Goal: Information Seeking & Learning: Check status

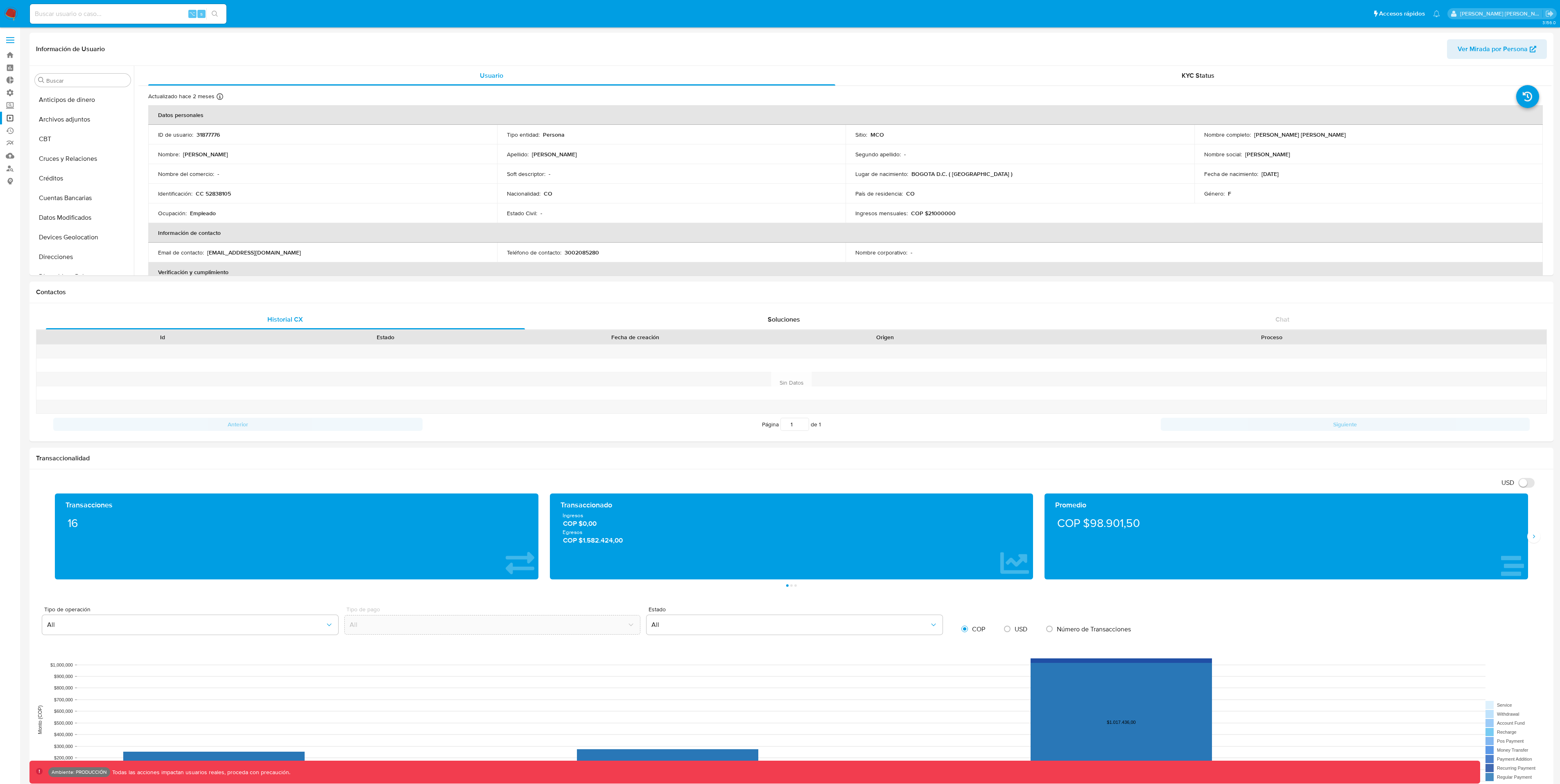
select select "10"
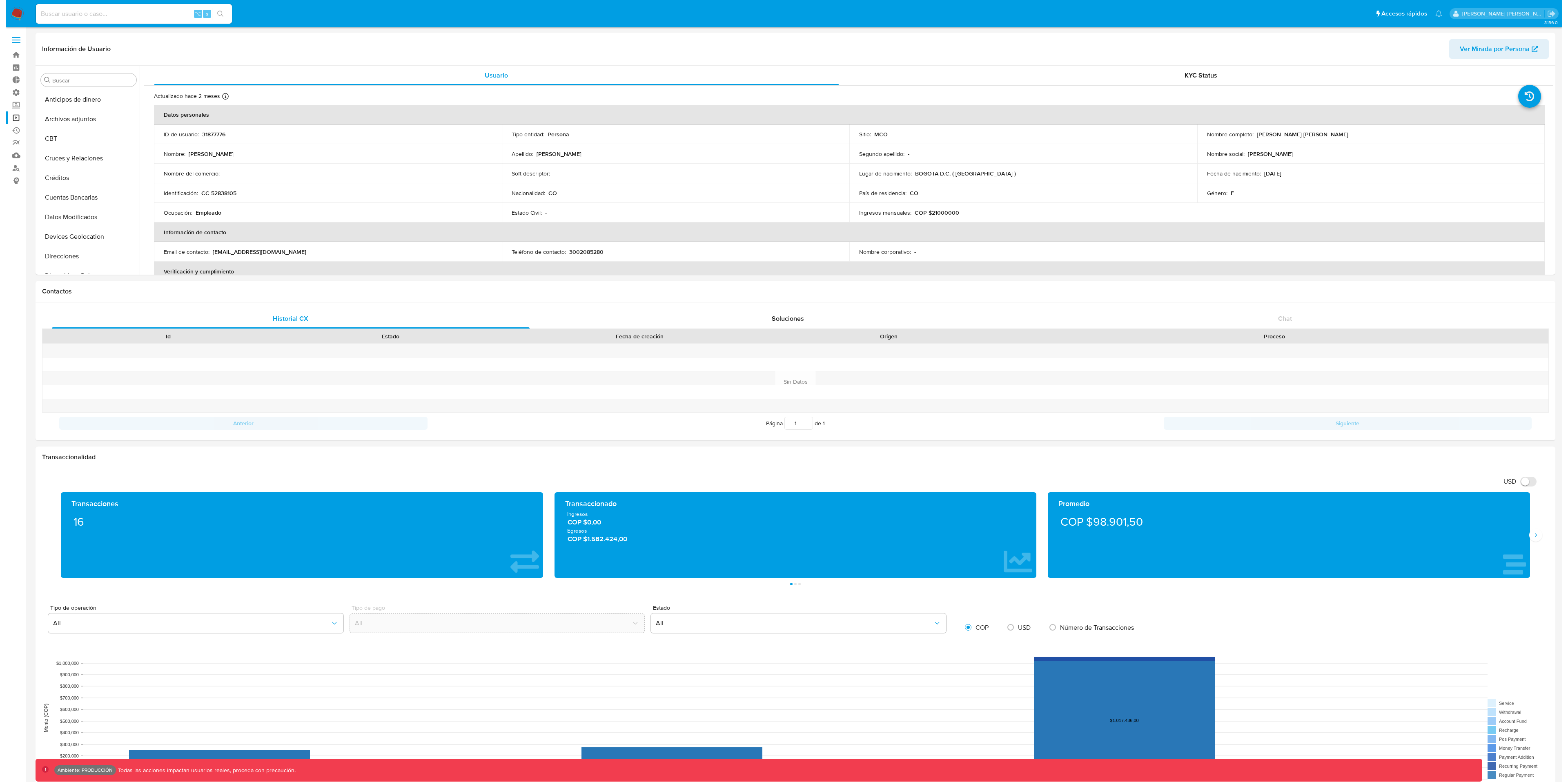
scroll to position [346, 0]
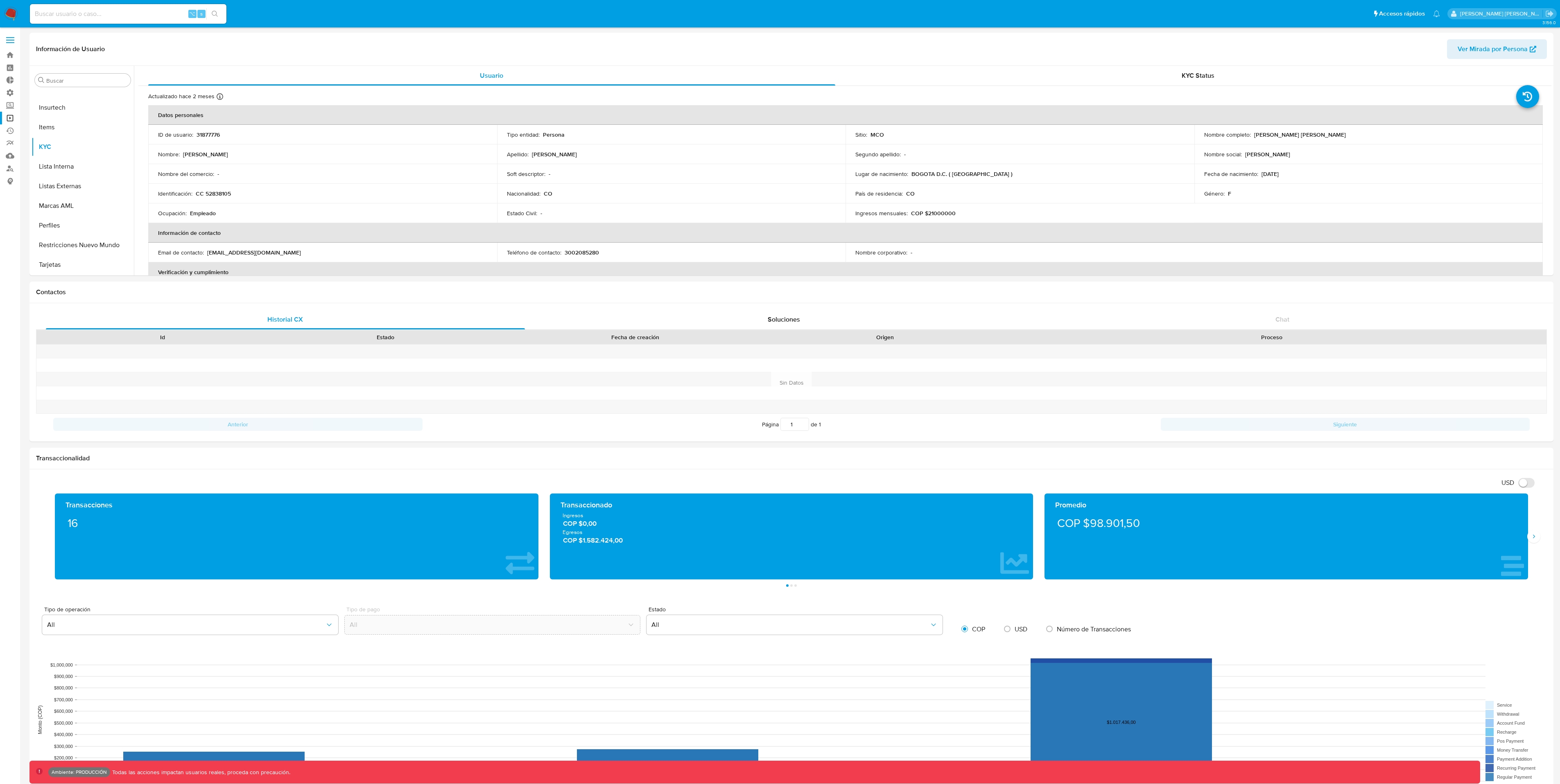
click at [70, 20] on div "⌥ s" at bounding box center [128, 14] width 196 height 20
click at [78, 12] on input at bounding box center [128, 14] width 196 height 10
paste input "j5KMvE73Qkq6mJf2QXEX0ODw"
type input "j5KMvE73Qkq6mJf2QXEX0ODw"
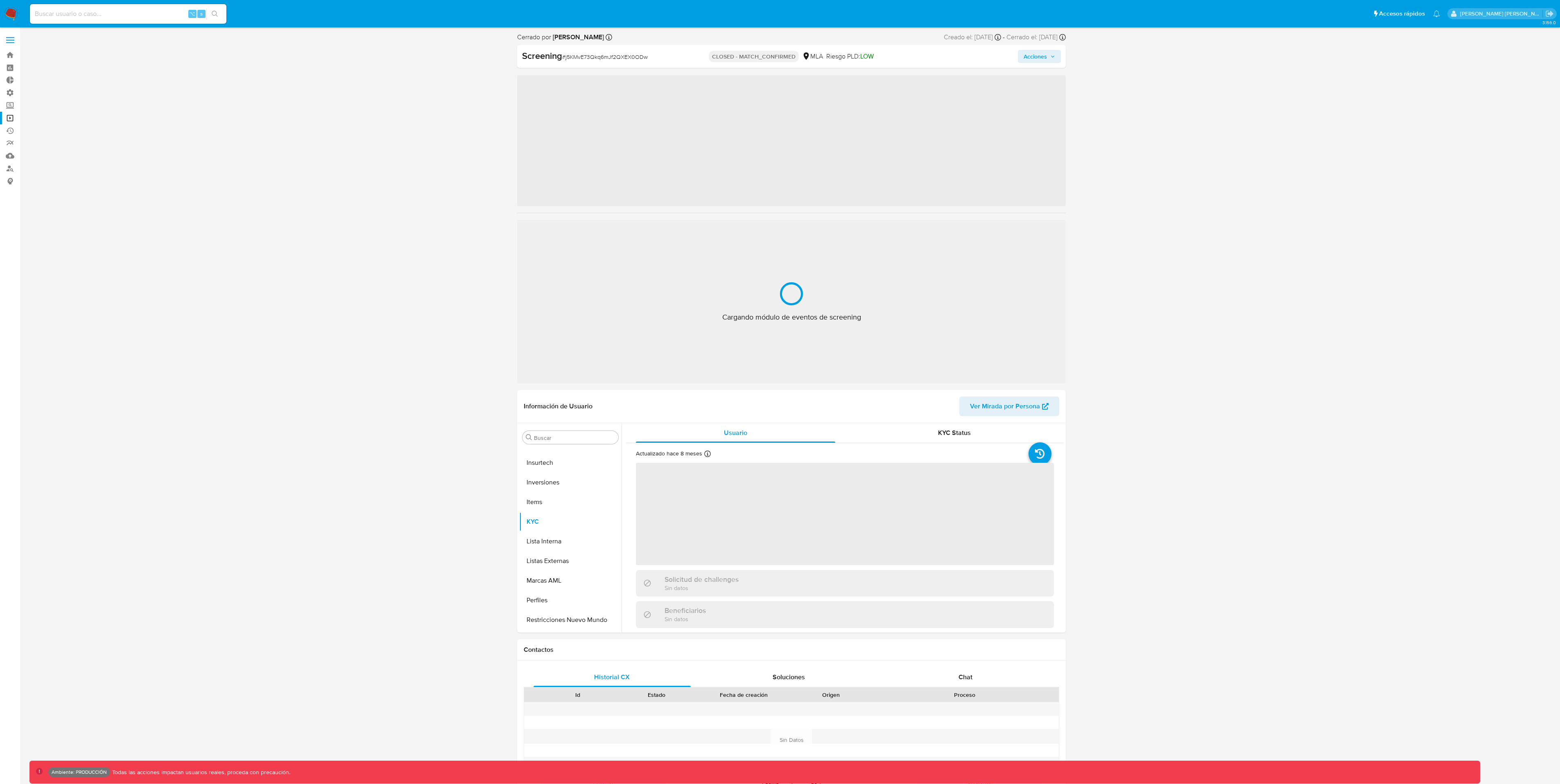
scroll to position [385, 0]
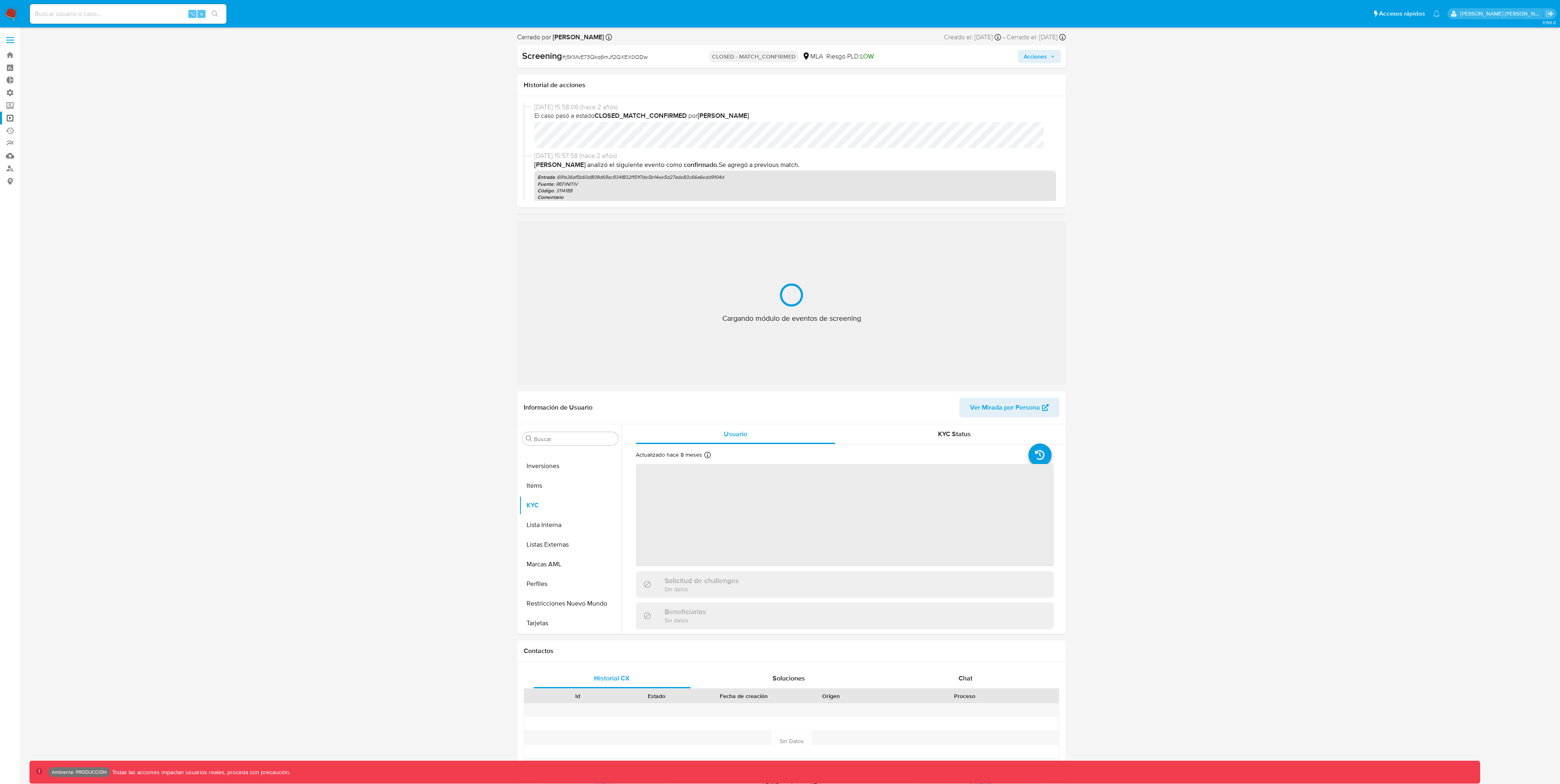
select select "10"
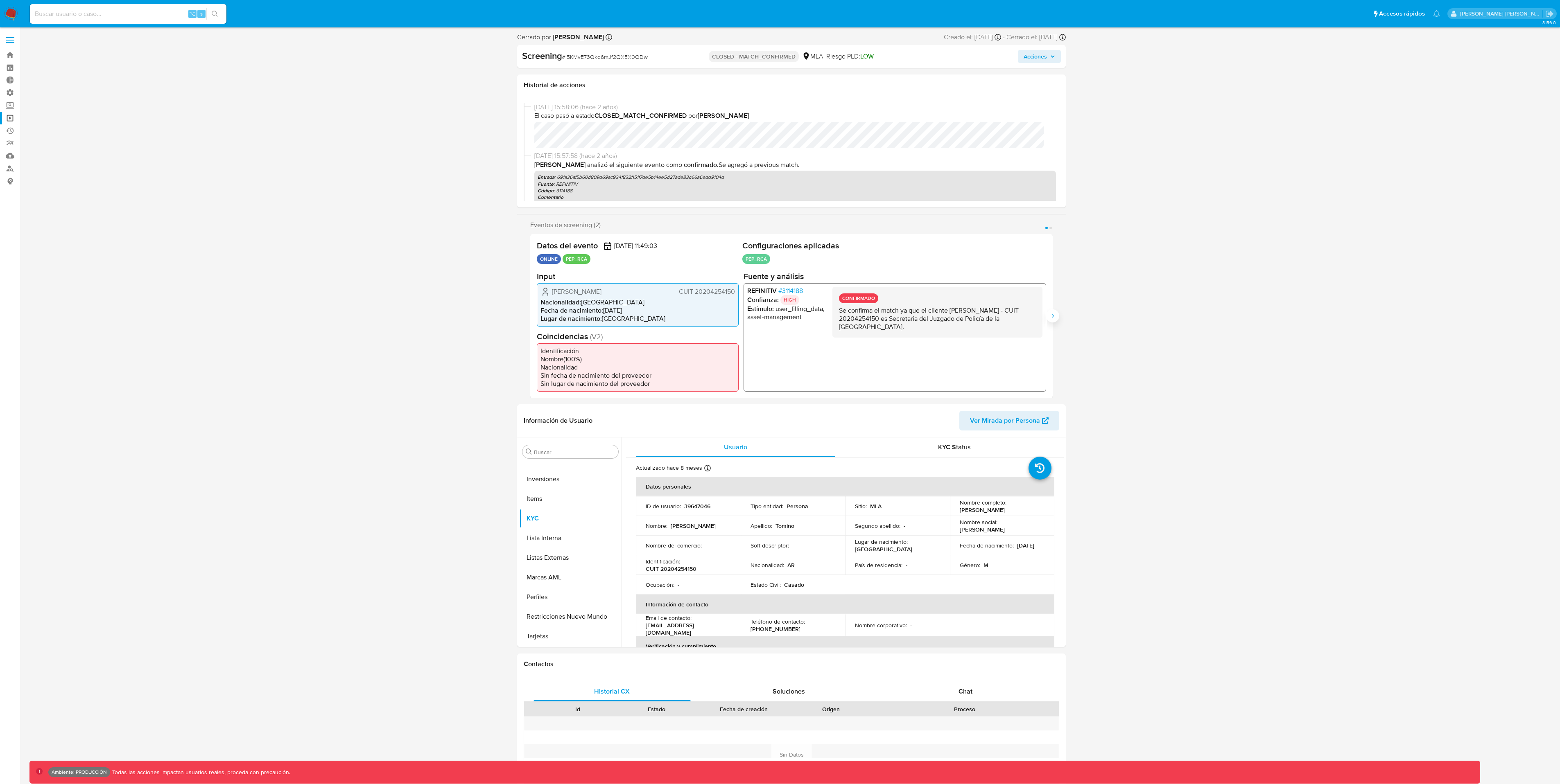
click at [1051, 317] on icon "Siguiente" at bounding box center [1053, 316] width 7 height 7
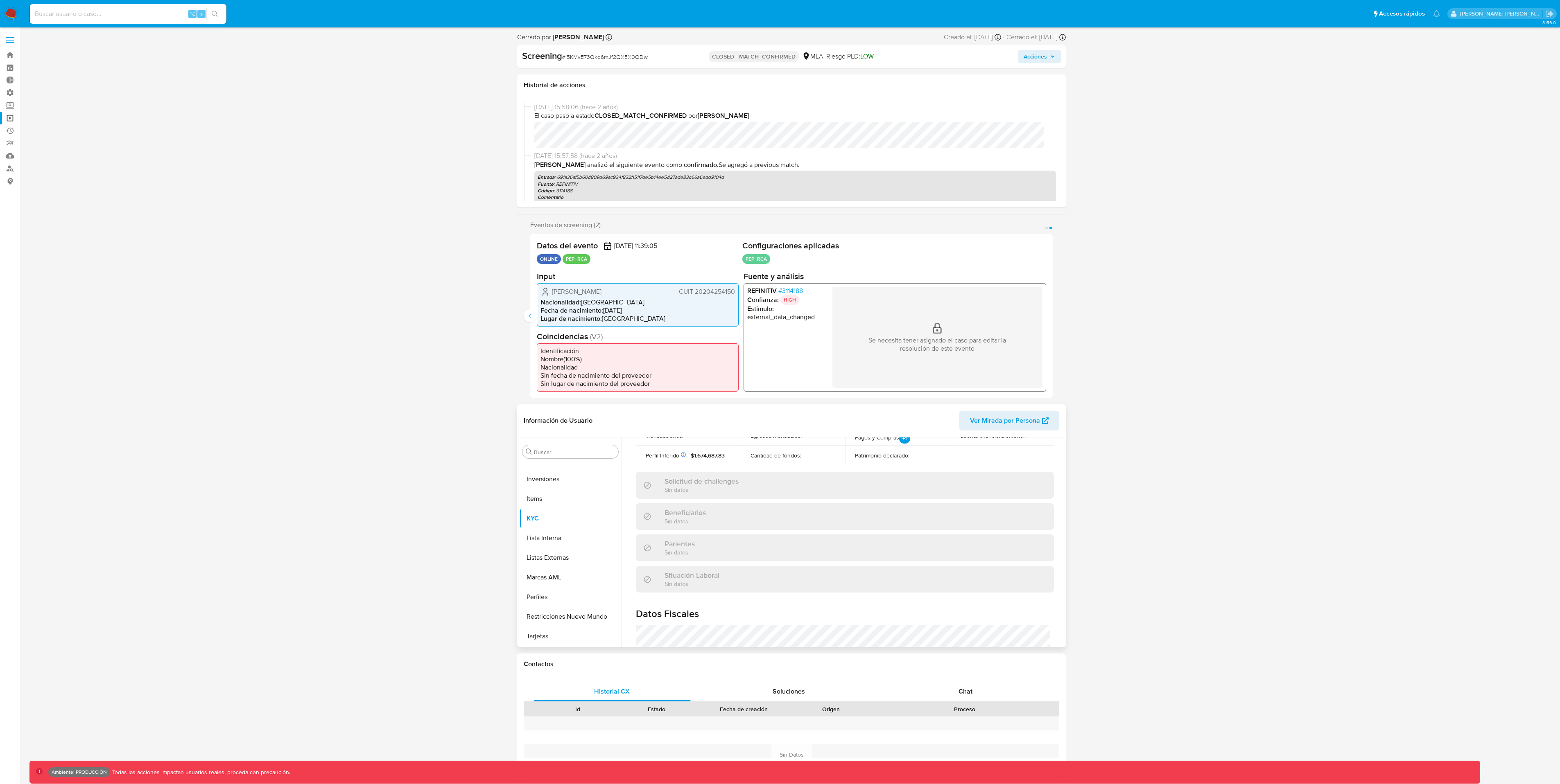
scroll to position [0, 0]
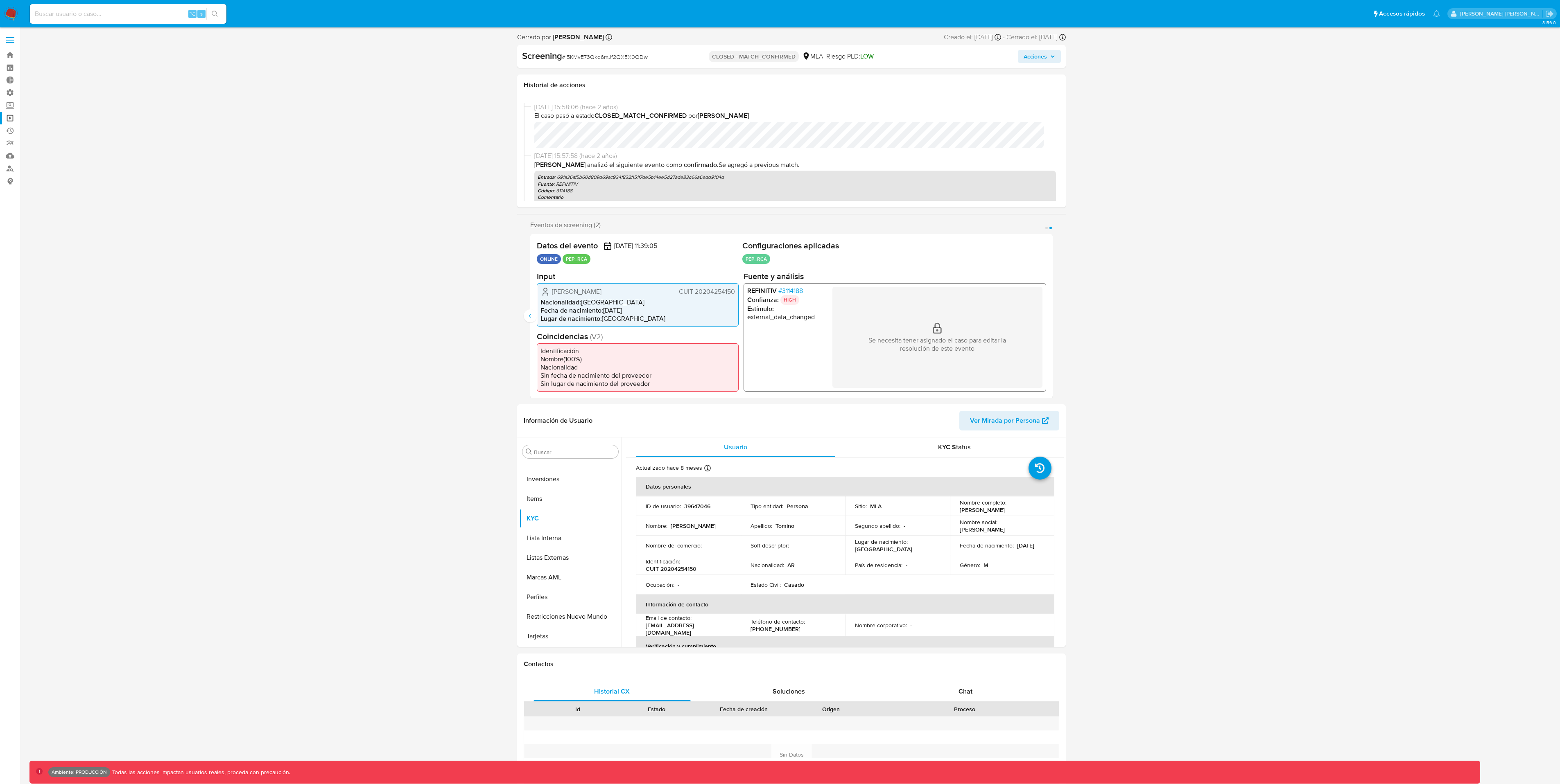
click at [161, 12] on input at bounding box center [128, 14] width 196 height 10
paste input "GHeDYThDJJ40ImHKygOcQYe8"
type input "GHeDYThDJJ40ImHKygOcQYe8"
click at [213, 15] on icon "search-icon" at bounding box center [214, 13] width 6 height 6
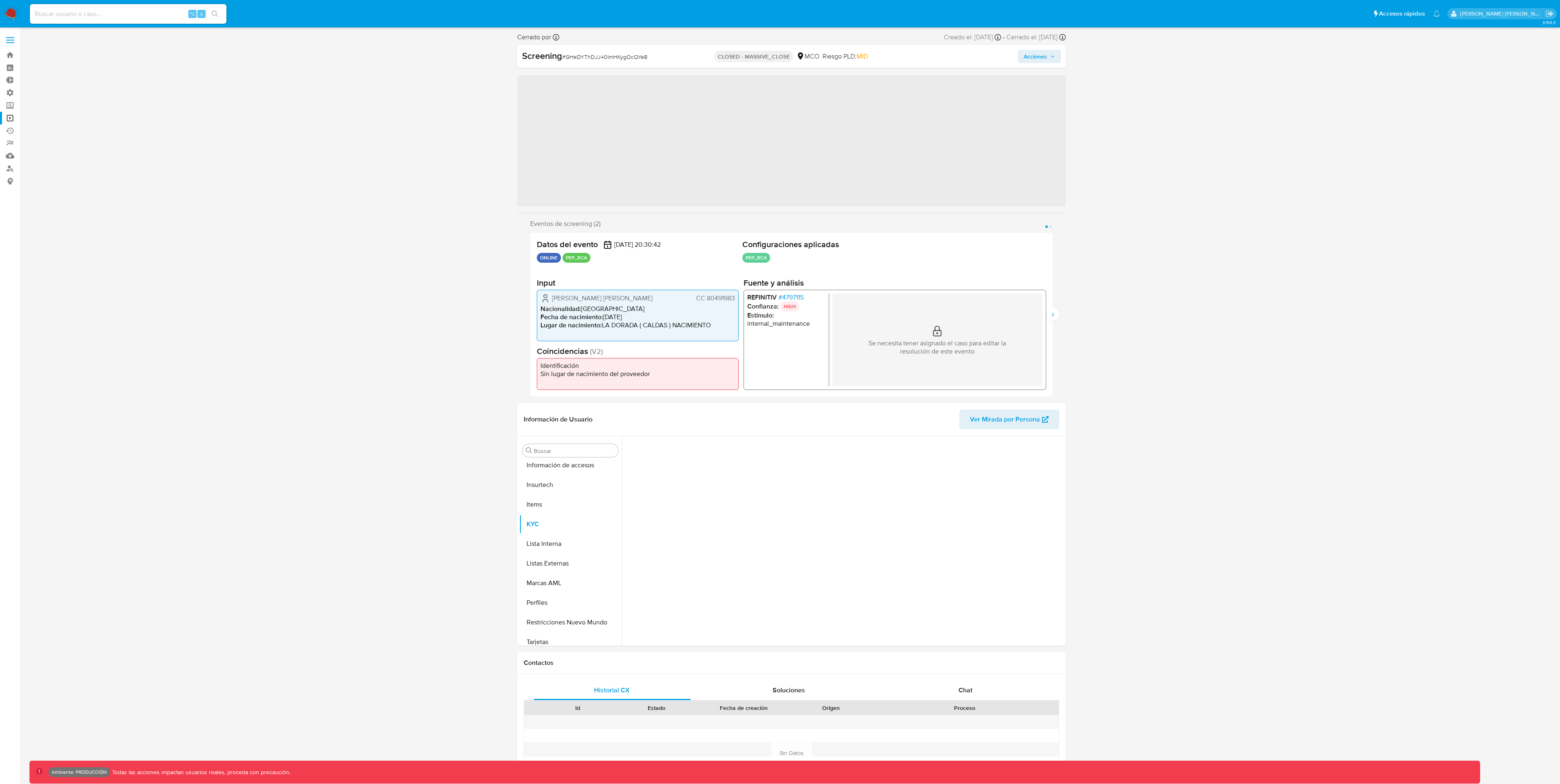
scroll to position [346, 0]
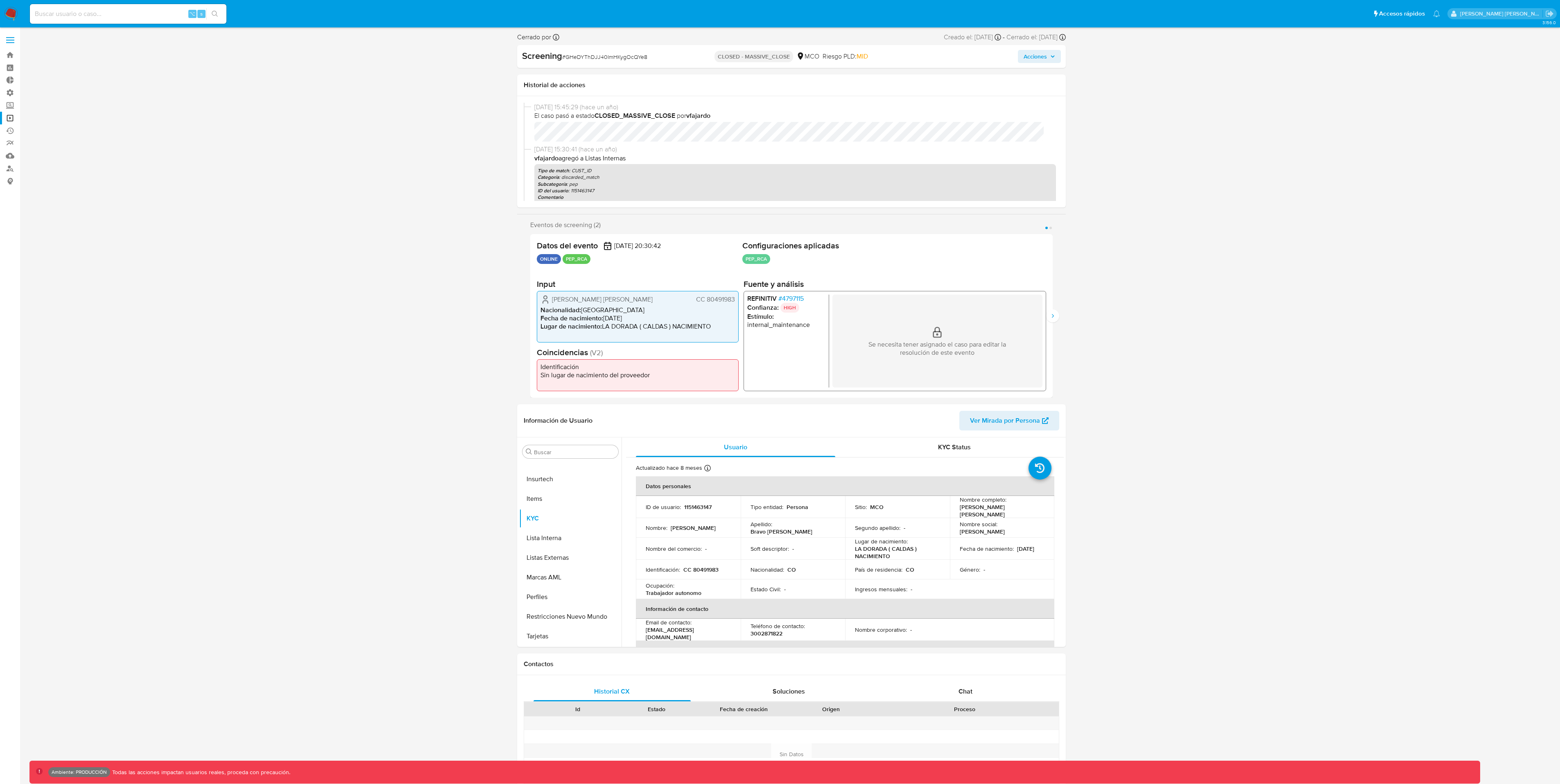
select select "10"
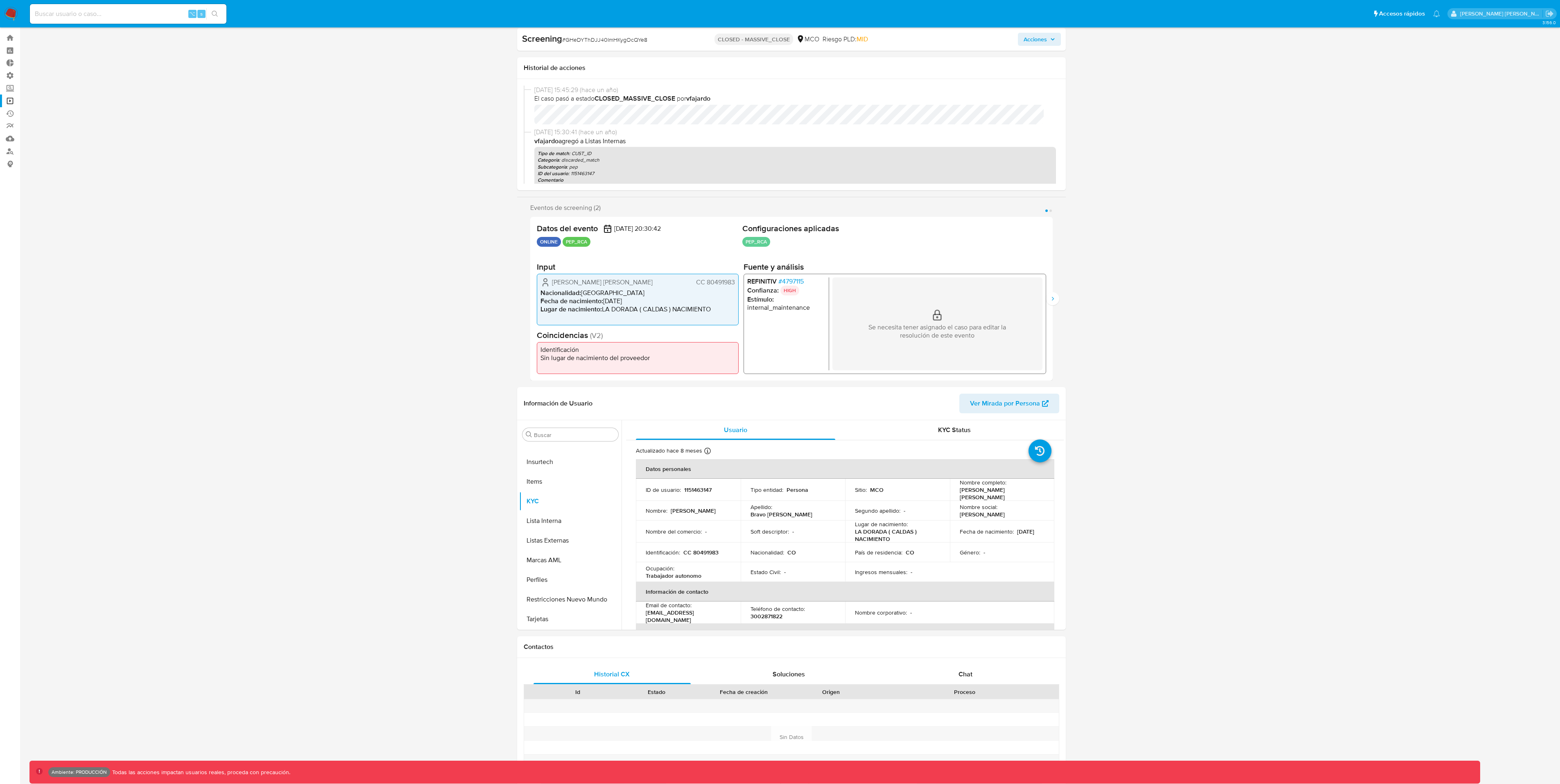
scroll to position [0, 0]
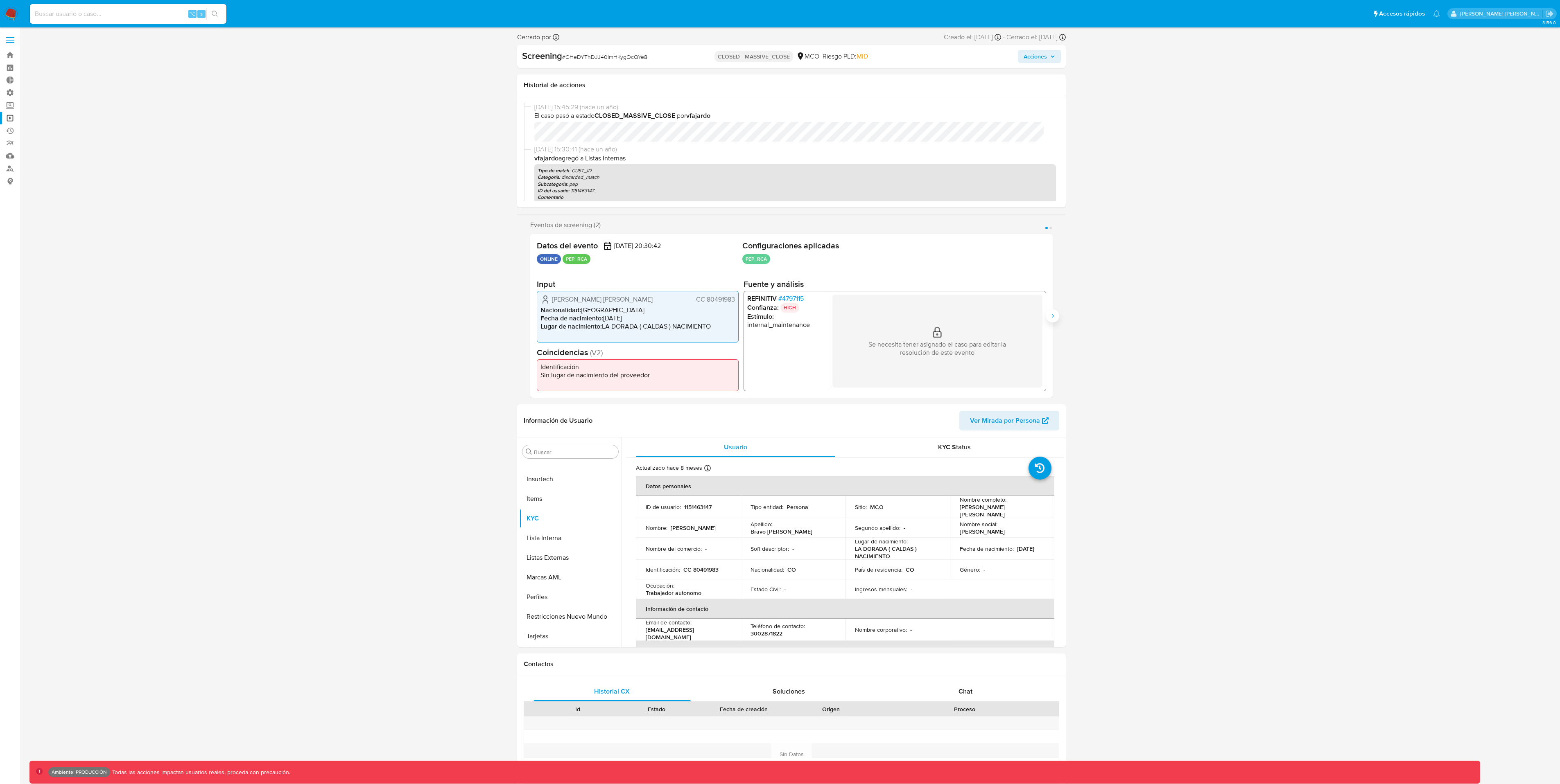
click at [1053, 319] on icon "Siguiente" at bounding box center [1053, 316] width 7 height 7
click at [123, 6] on div "⌥ s" at bounding box center [128, 14] width 196 height 20
click at [123, 13] on input at bounding box center [128, 14] width 196 height 10
paste input "E5uOBK8ytkLolW5o1BG8XYWG"
type input "E5uOBK8ytkLolW5o1BG8XYWG"
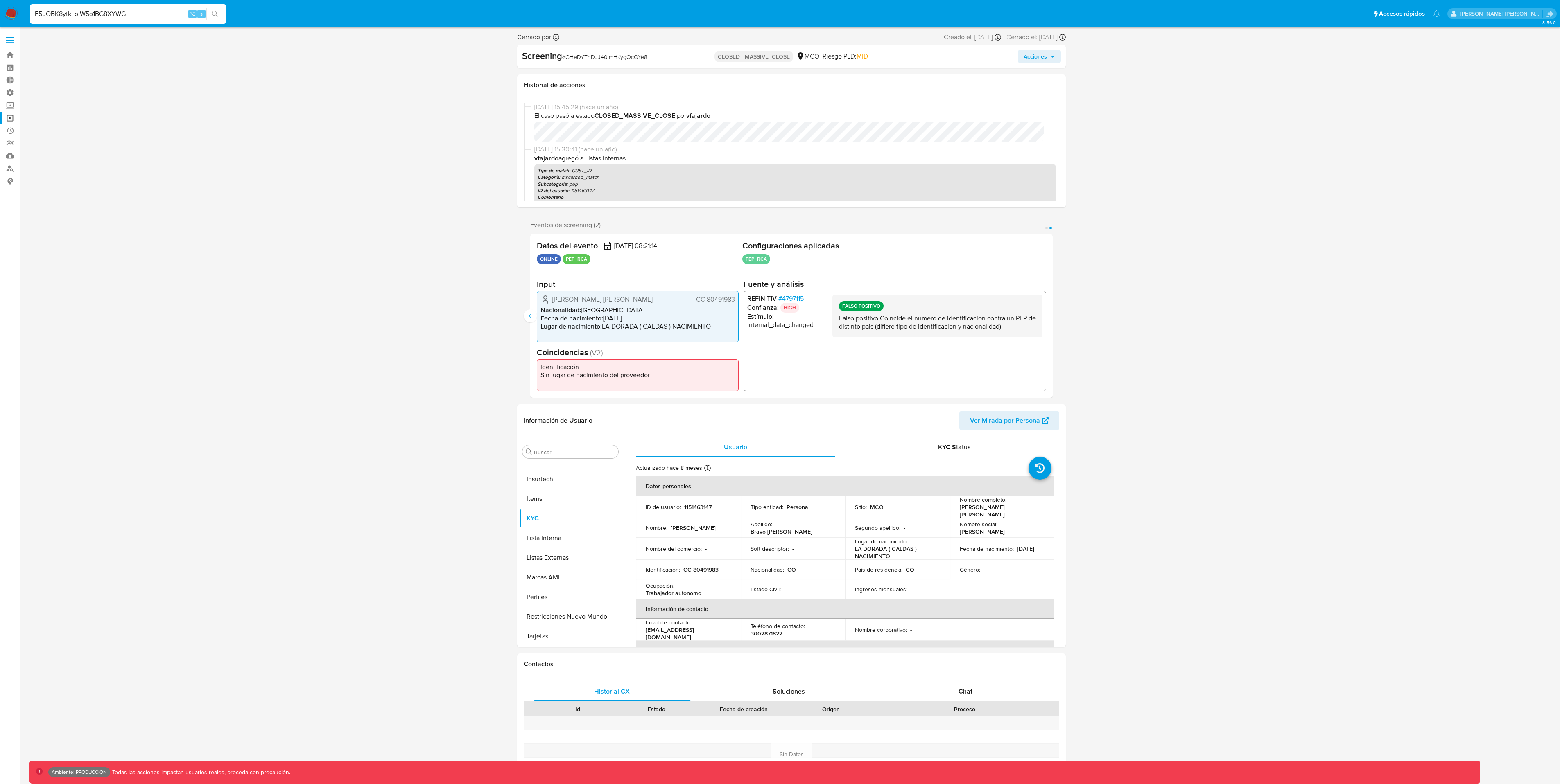
click at [219, 16] on button "search-icon" at bounding box center [215, 14] width 17 height 12
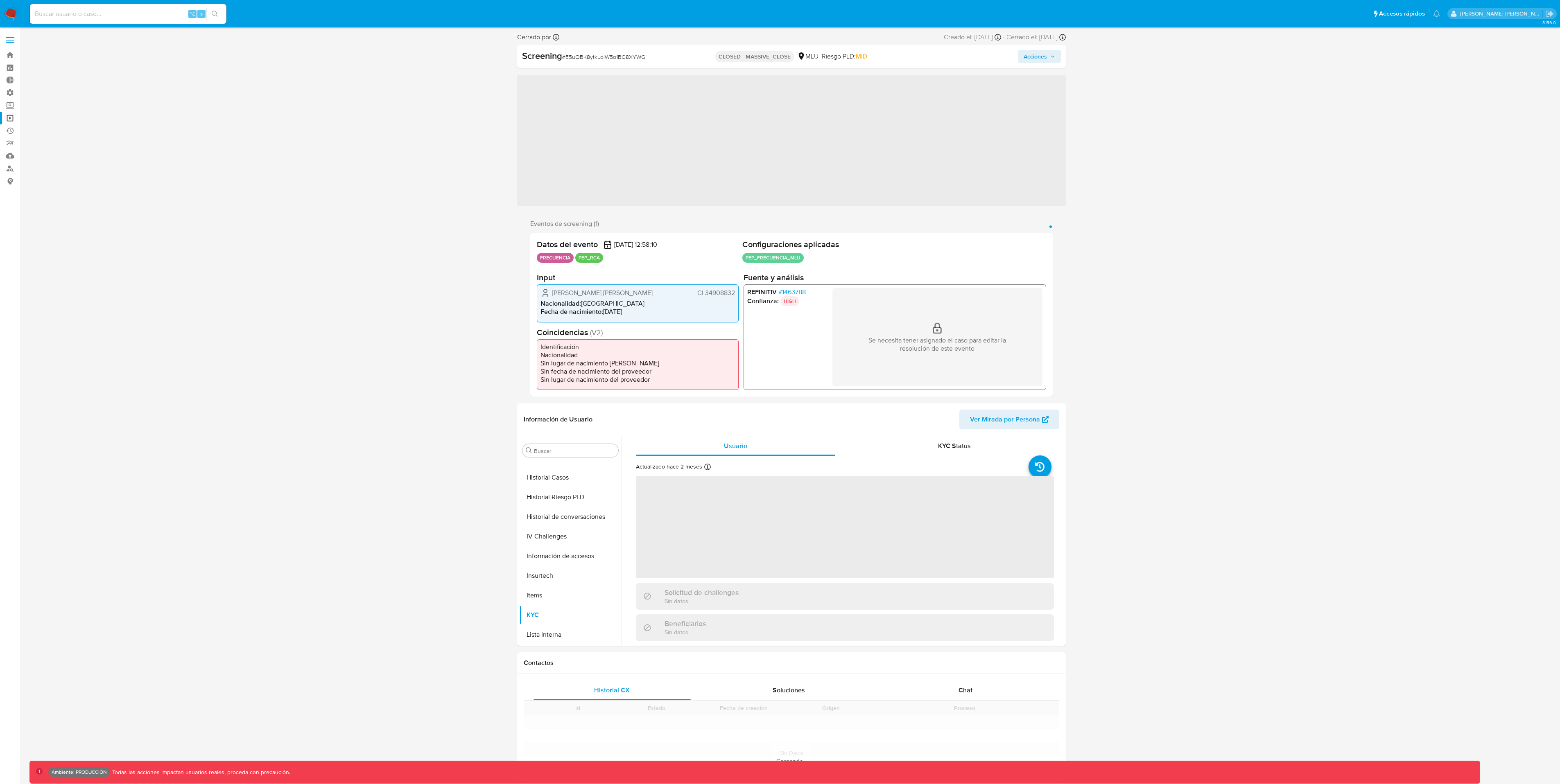
scroll to position [366, 0]
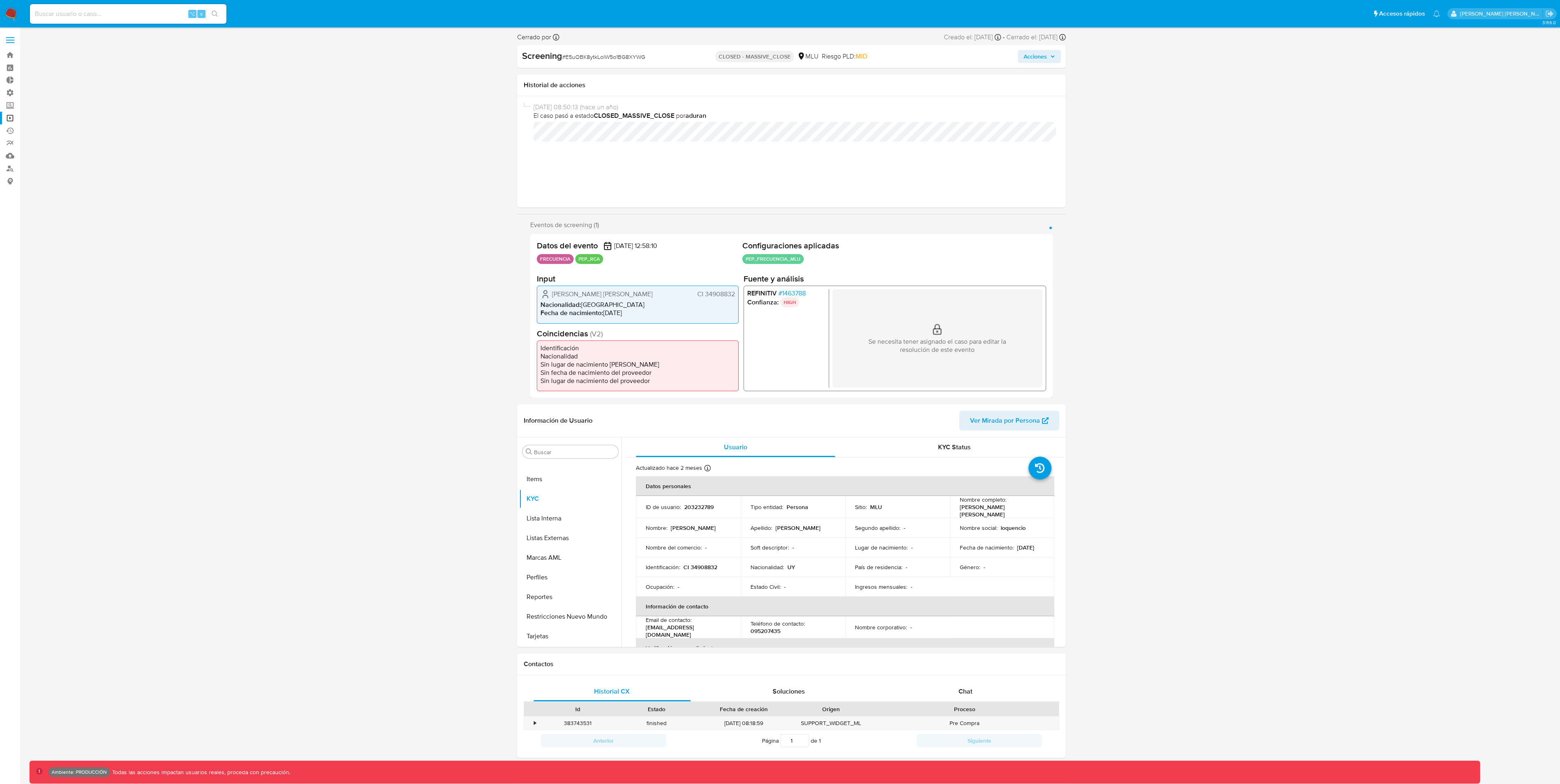
select select "10"
click at [111, 16] on input at bounding box center [128, 14] width 196 height 10
paste input "OLIm9cQcPHkyeUZWiqI4IaUy"
type input "OLIm9cQcPHkyeUZWiqI4IaUy"
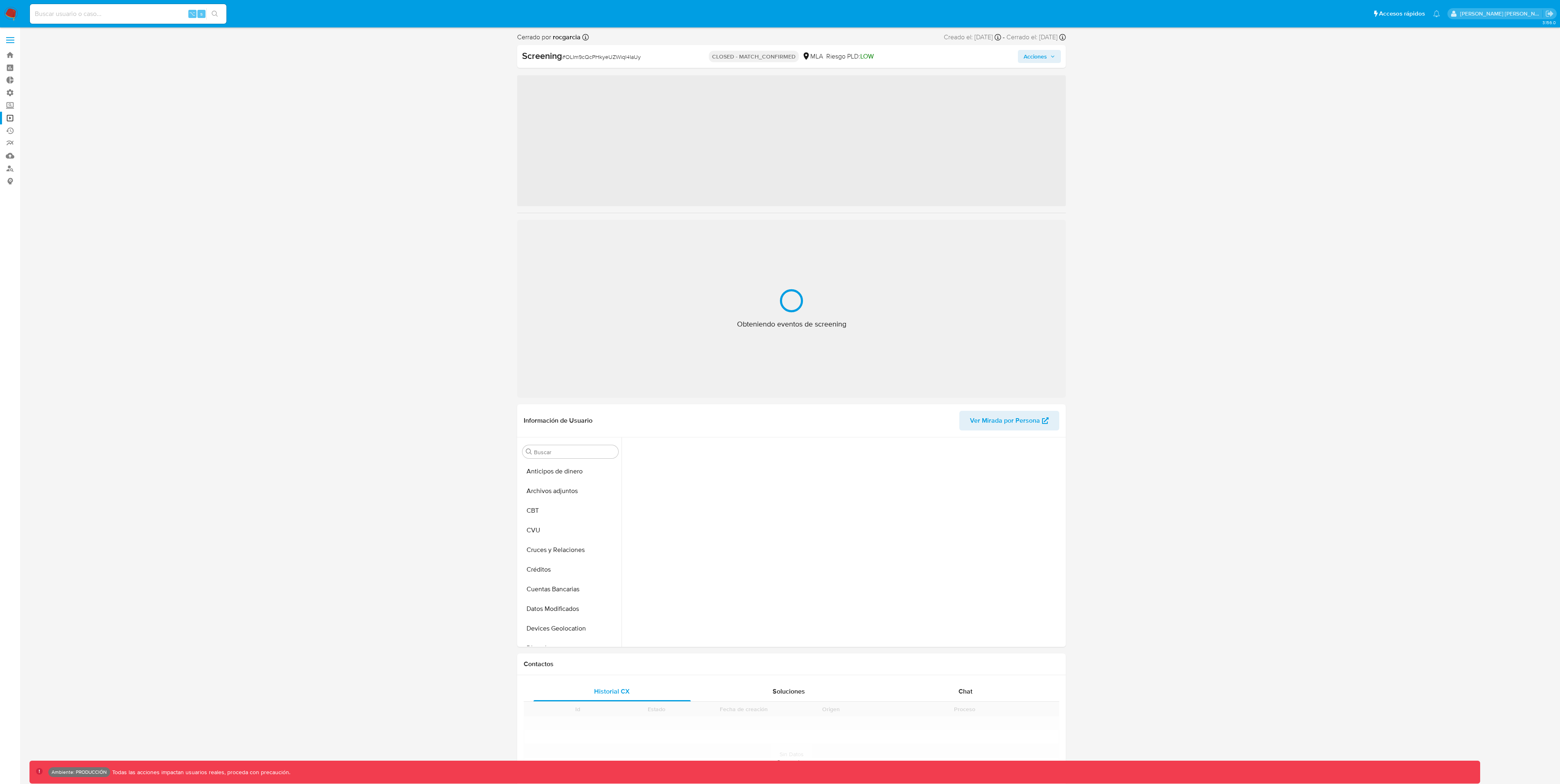
scroll to position [385, 0]
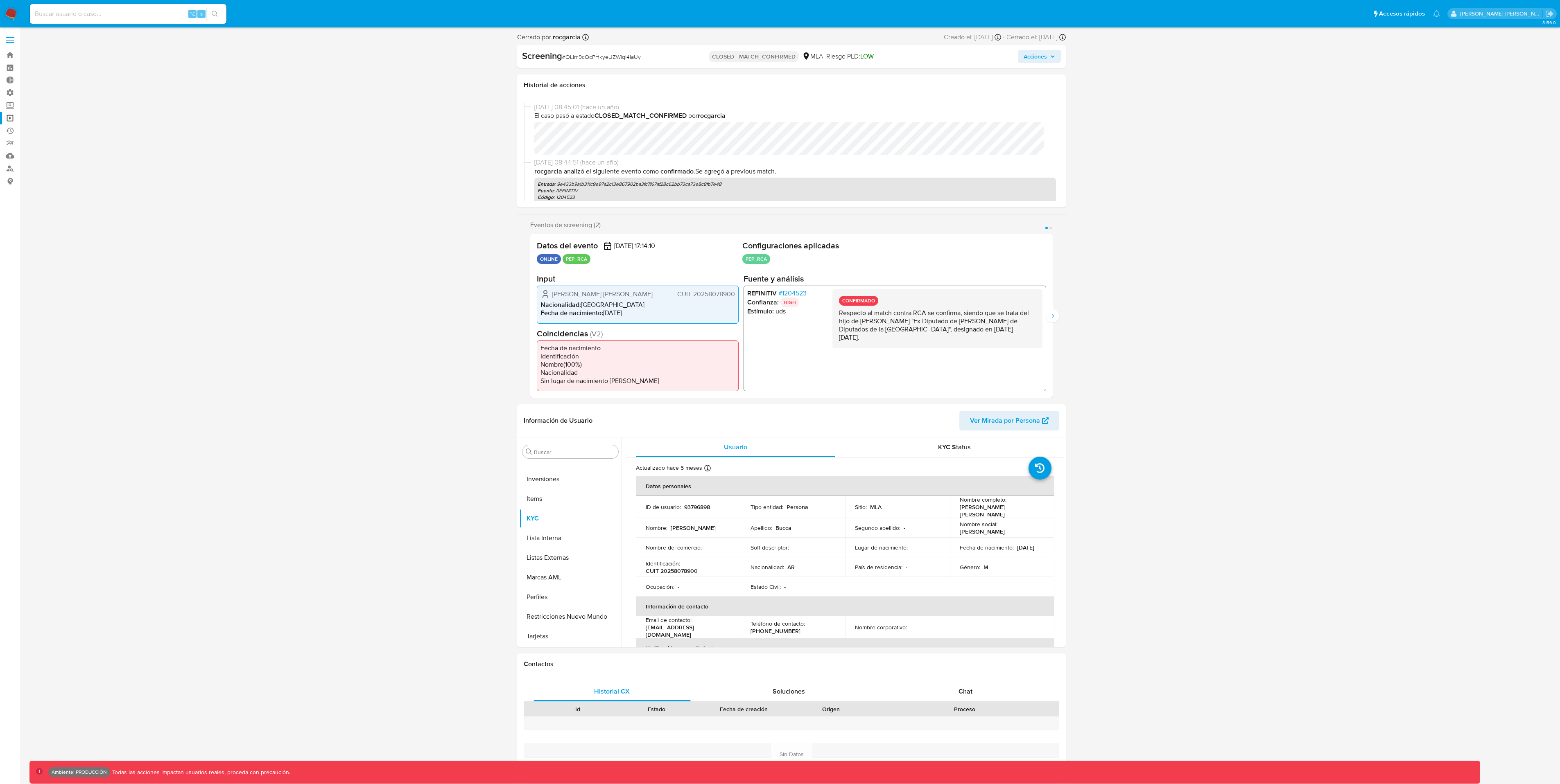
select select "10"
click at [1057, 319] on button "Siguiente" at bounding box center [1053, 316] width 13 height 13
click at [98, 15] on input at bounding box center [128, 14] width 196 height 10
paste input "zBrhuxRZBjWaZaJoQcPpQE1j"
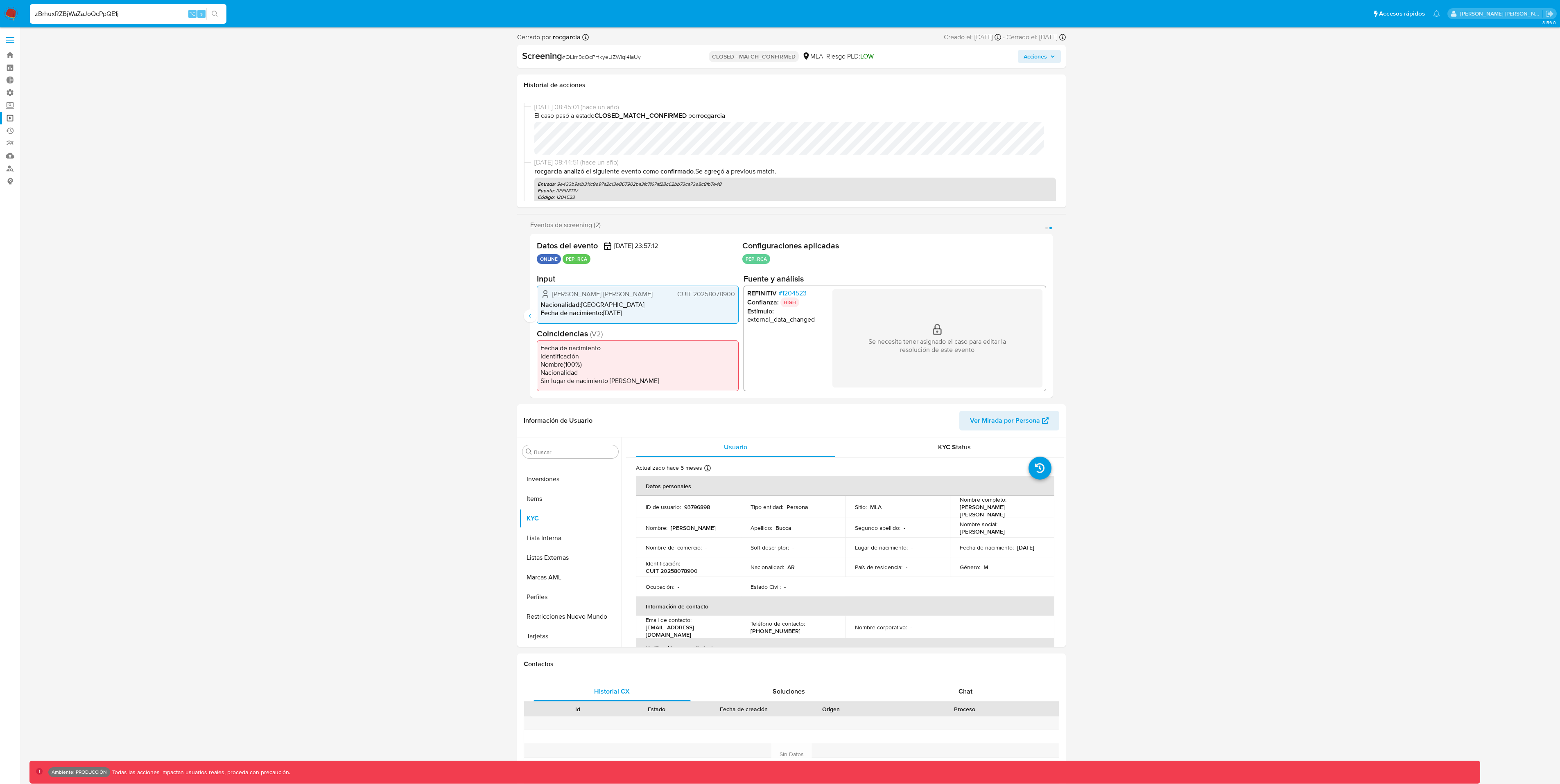
type input "zBrhuxRZBjWaZaJoQcPpQE1j"
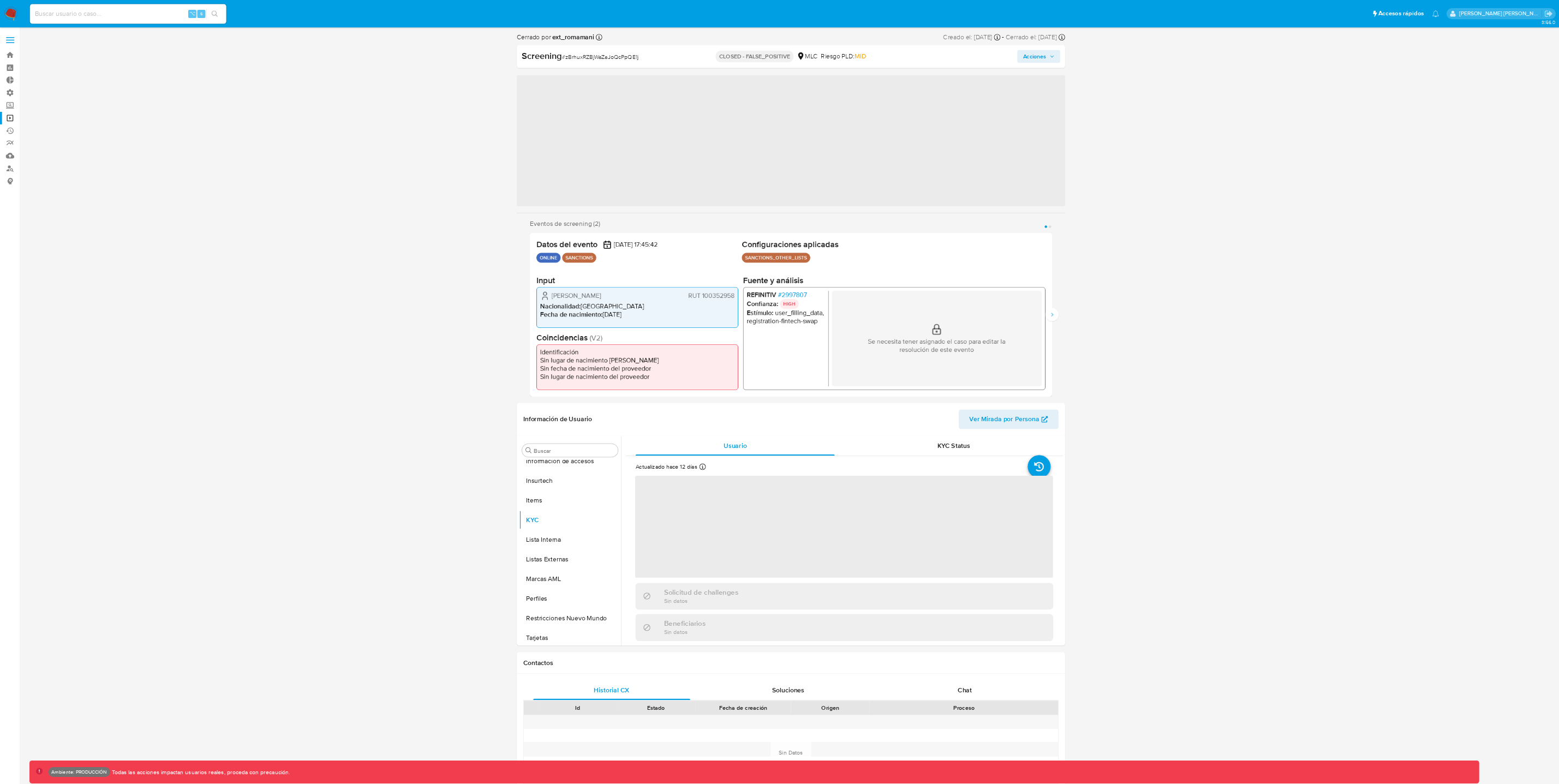
scroll to position [462, 0]
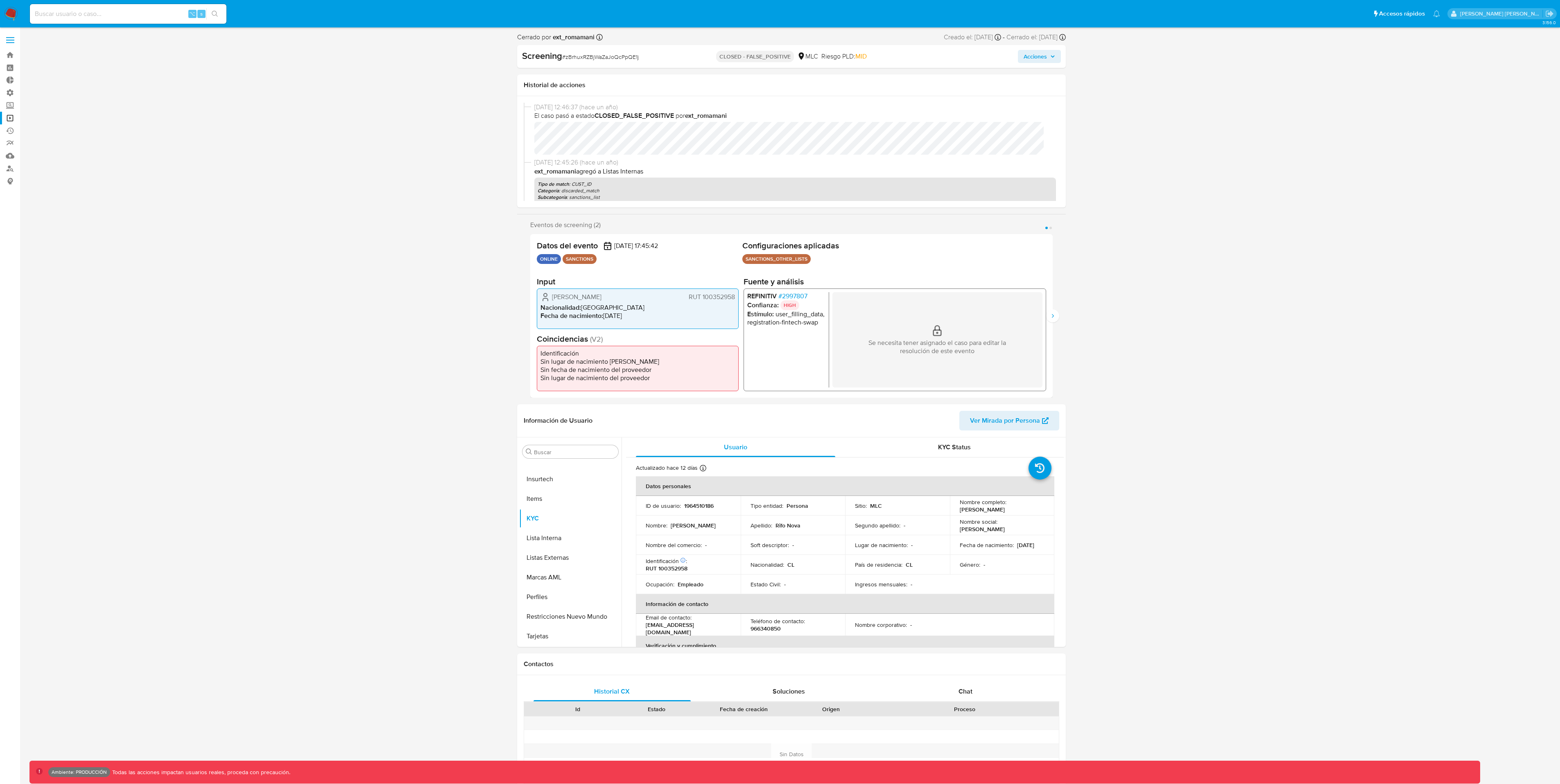
select select "10"
click at [1057, 315] on button "Siguiente" at bounding box center [1053, 316] width 13 height 13
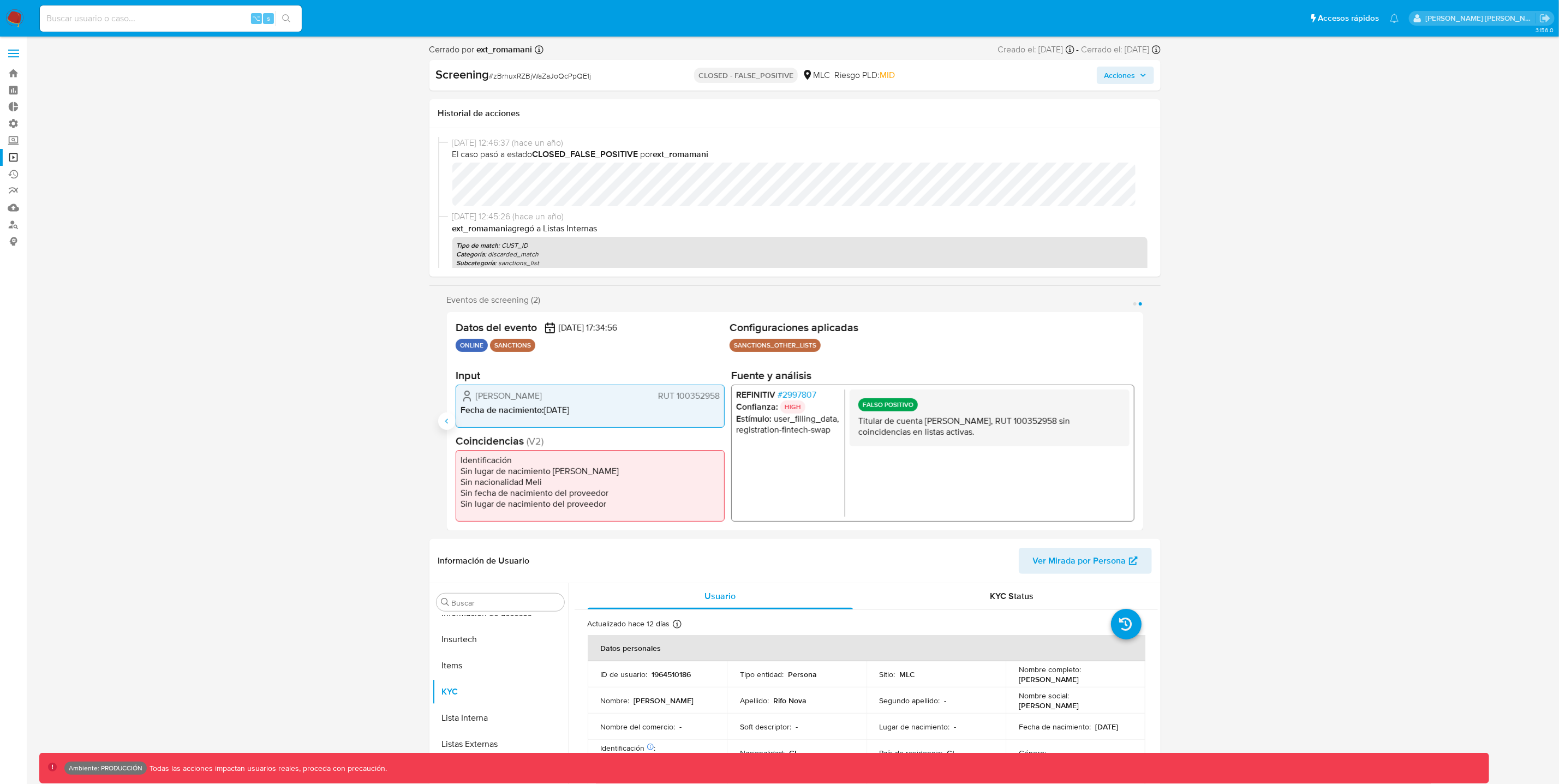
click at [445, 423] on icon "Anterior" at bounding box center [447, 421] width 9 height 9
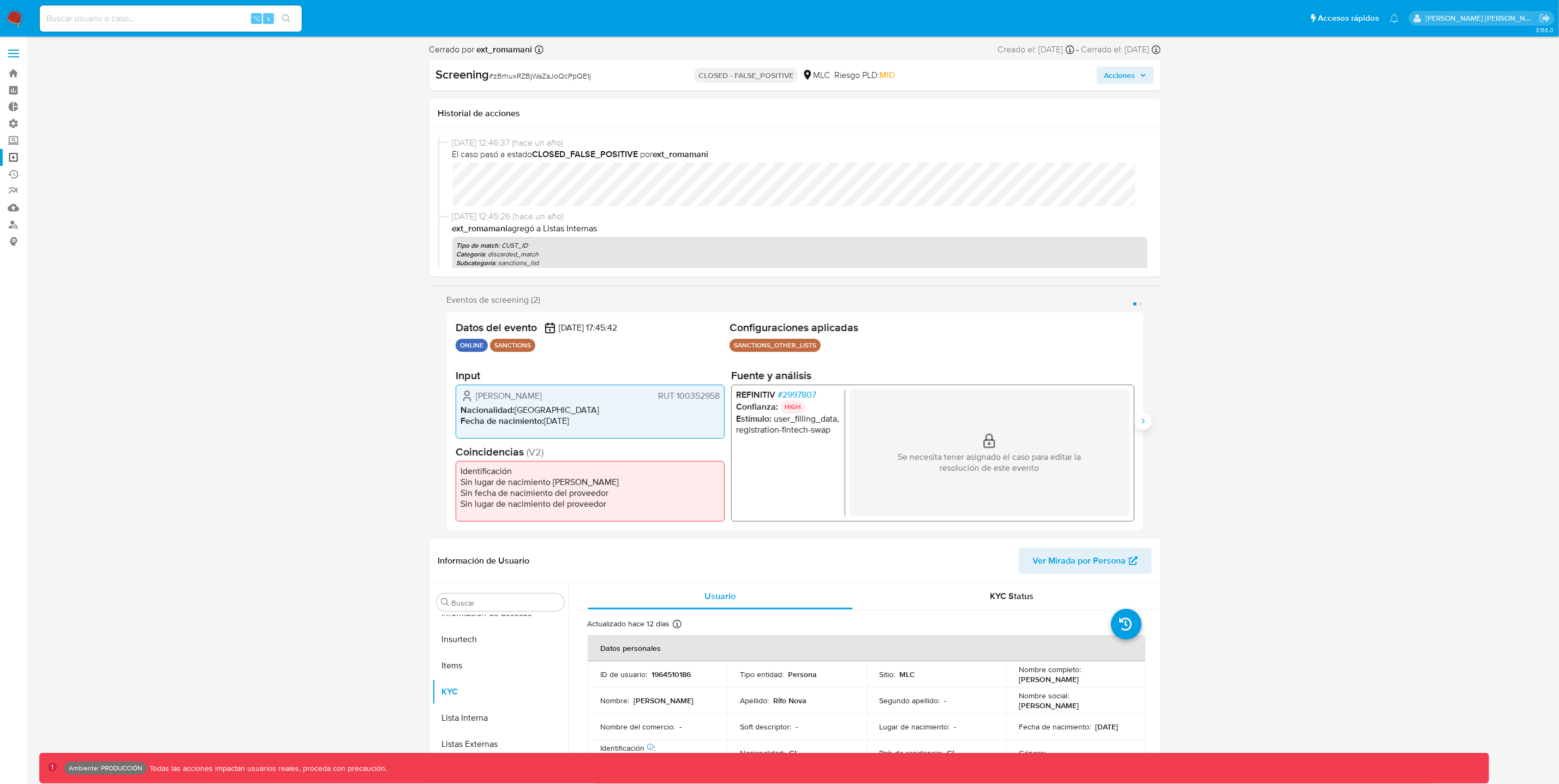
click at [1144, 421] on icon "Siguiente" at bounding box center [1142, 421] width 3 height 5
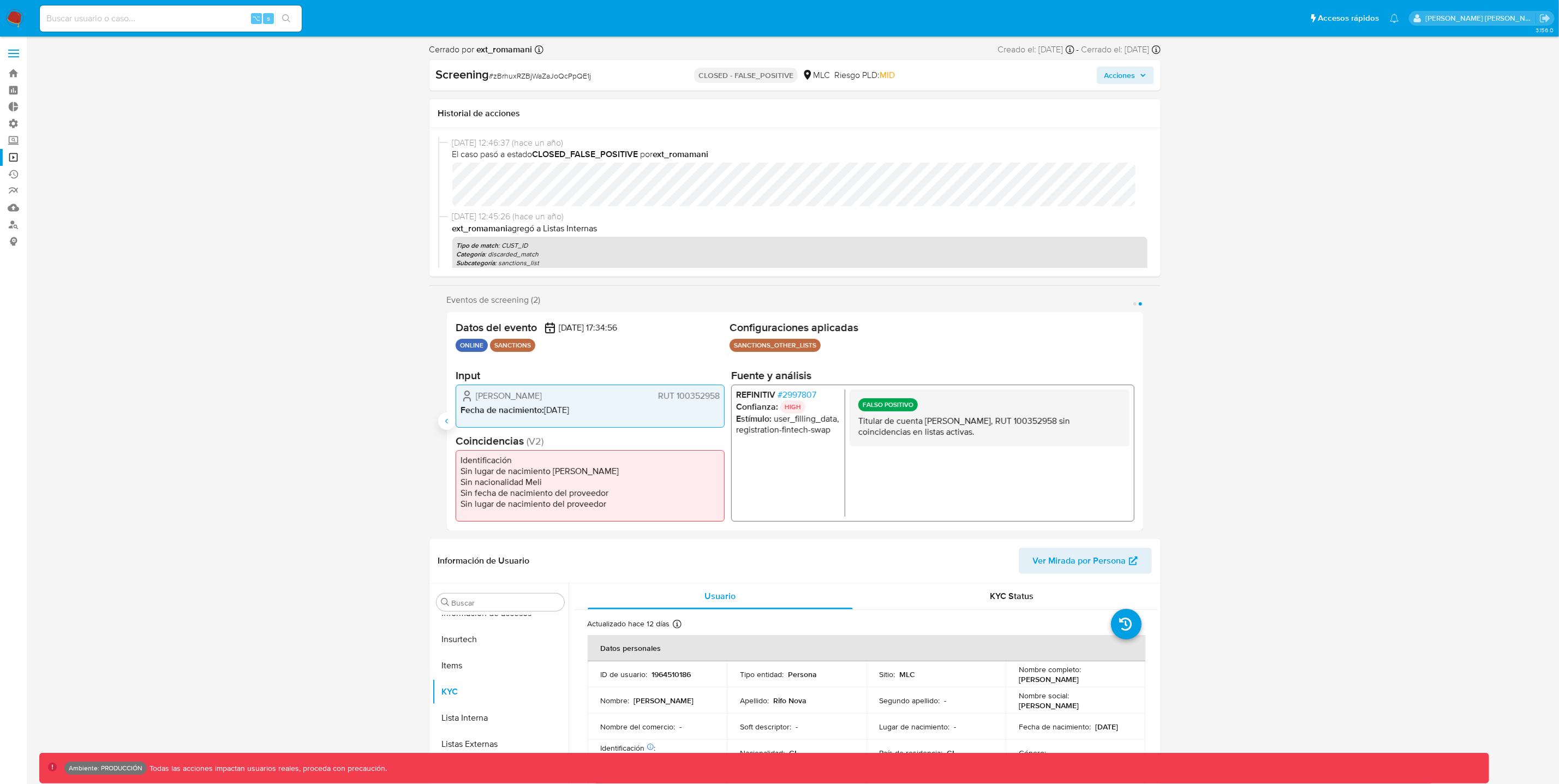
click at [446, 420] on icon "Anterior" at bounding box center [447, 421] width 9 height 9
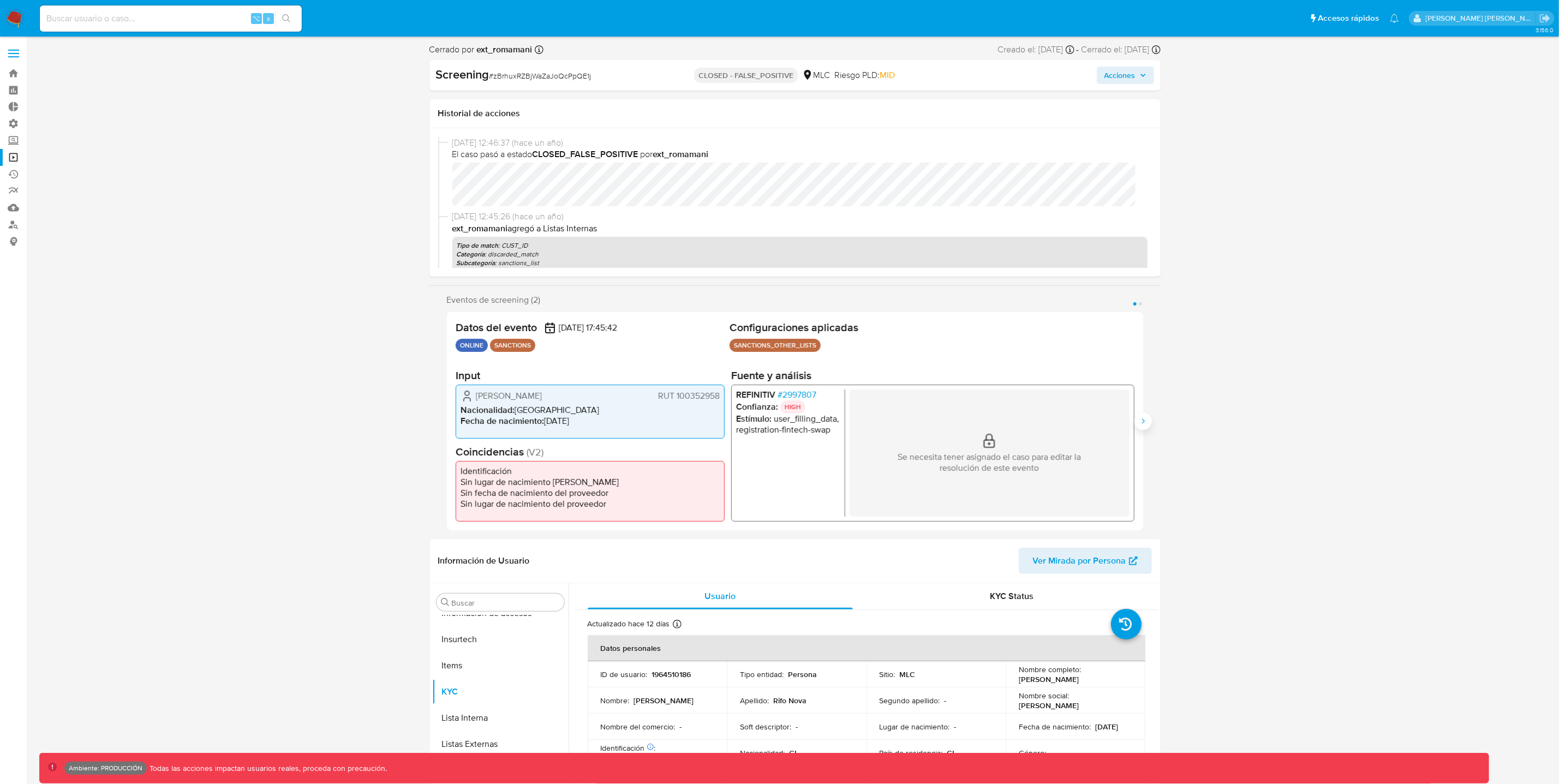
click at [1147, 424] on icon "Siguiente" at bounding box center [1143, 421] width 9 height 9
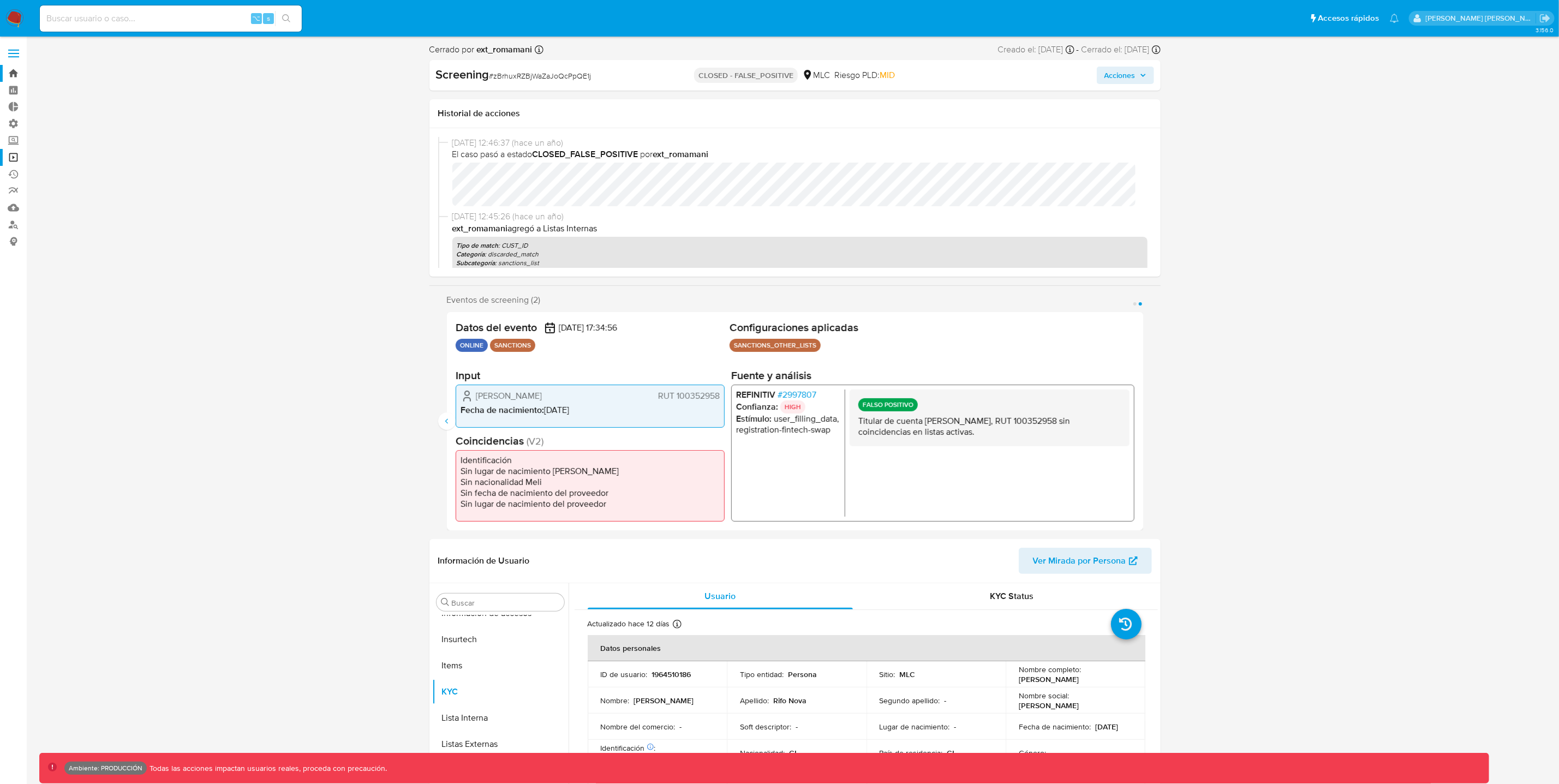
click at [14, 73] on link "Bandeja" at bounding box center [65, 74] width 130 height 17
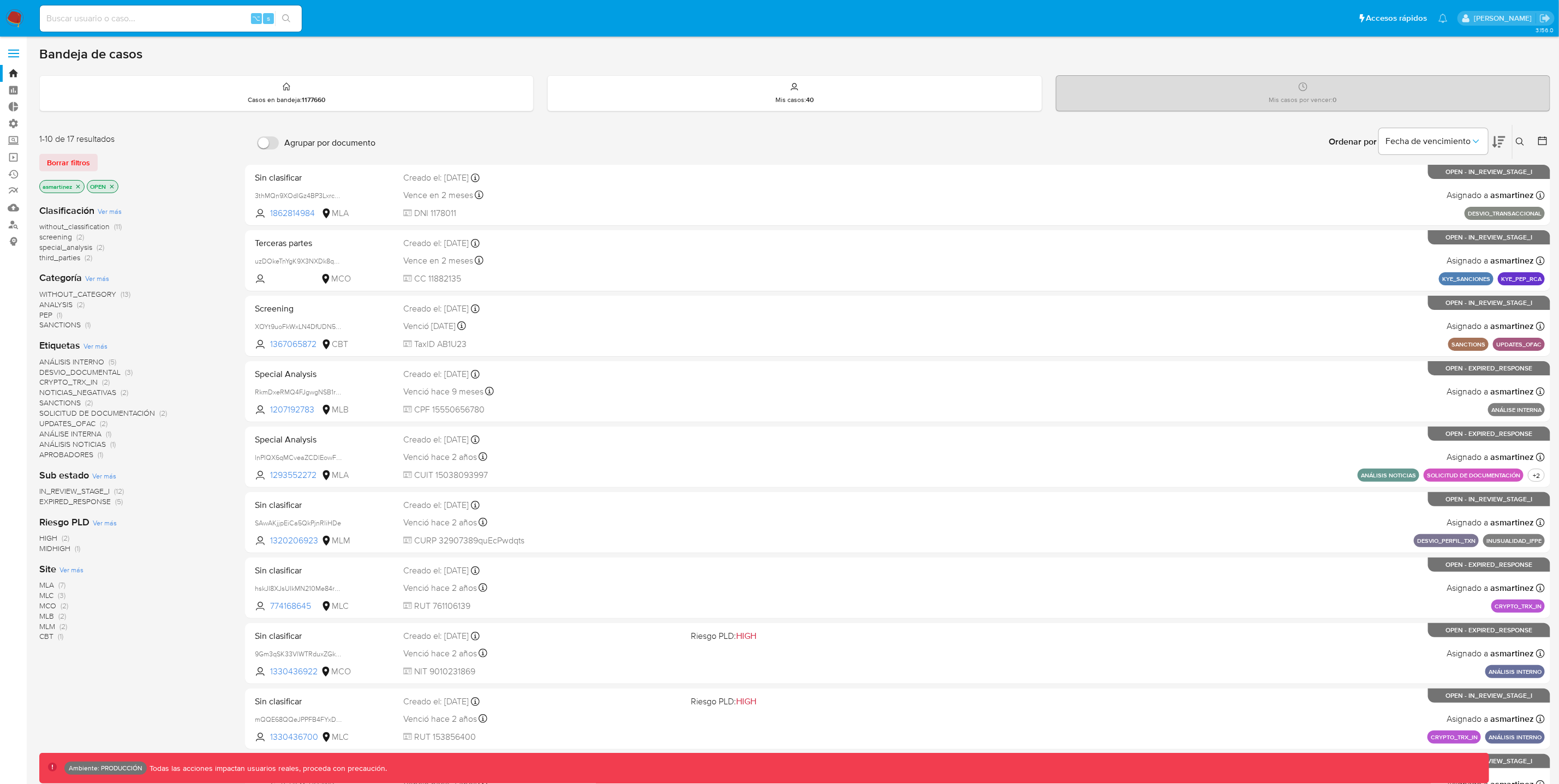
click at [77, 187] on icon "close-filter" at bounding box center [78, 187] width 7 height 7
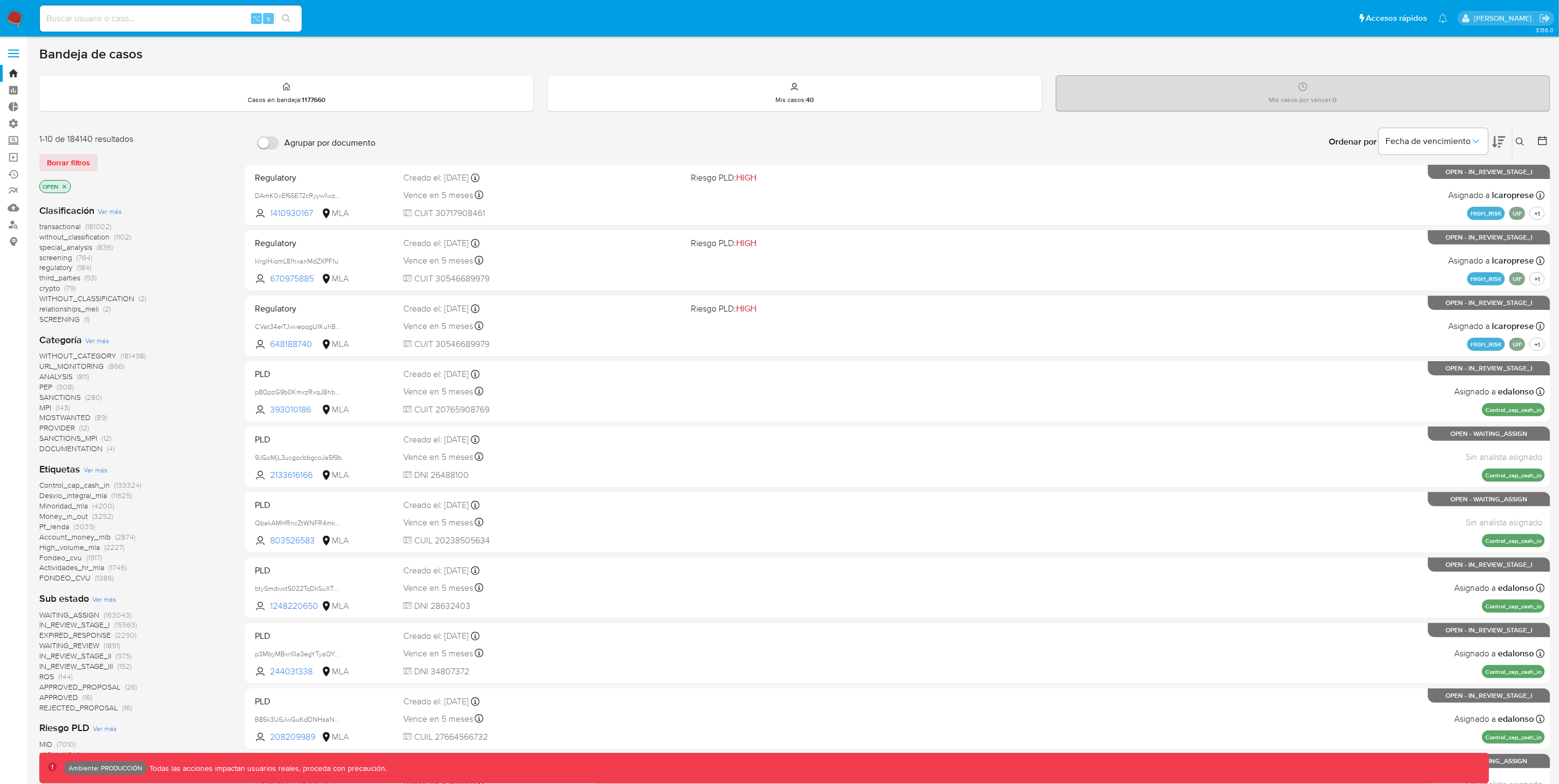
click at [65, 186] on icon "close-filter" at bounding box center [64, 186] width 3 height 3
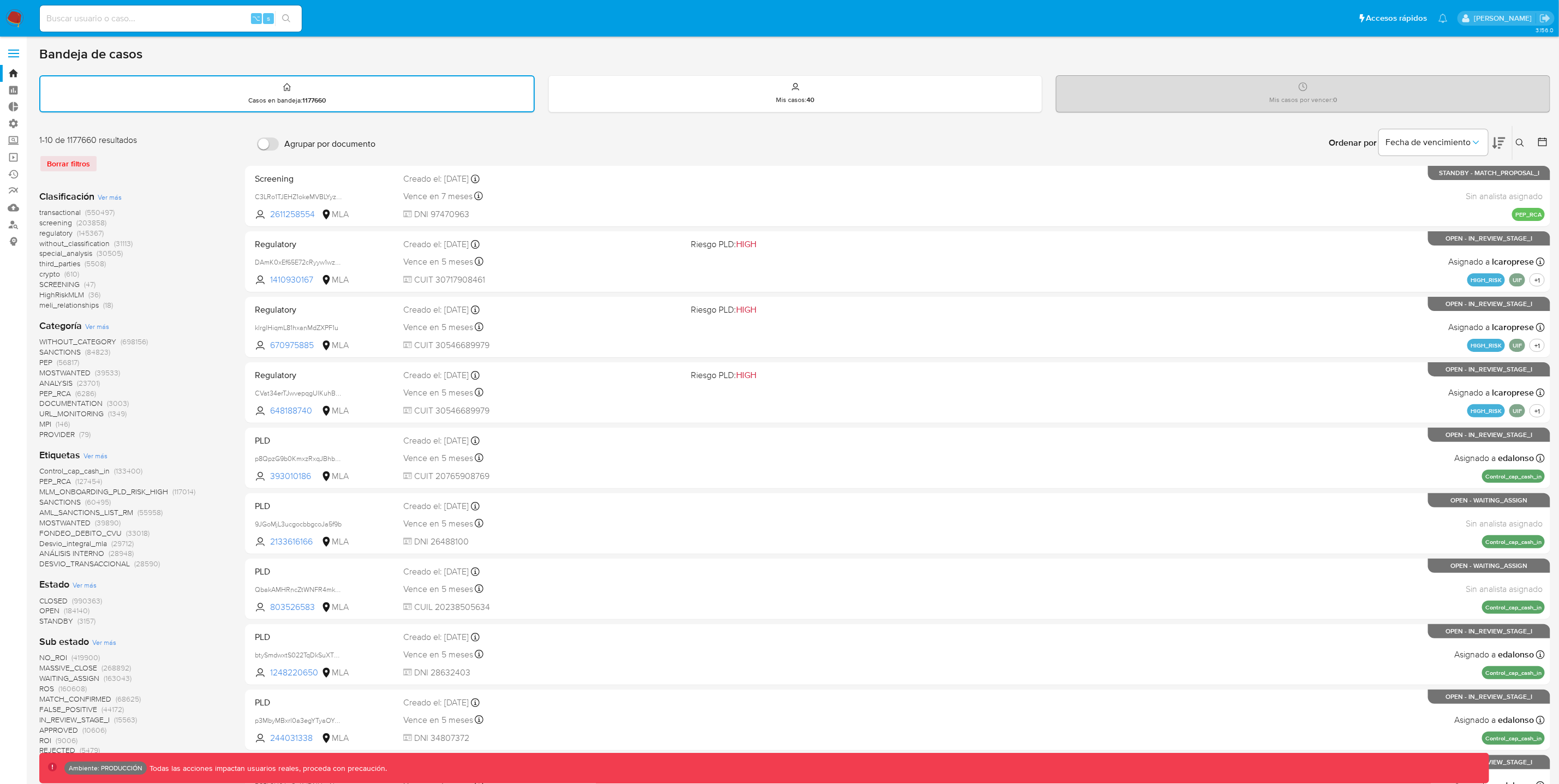
click at [58, 595] on span "CLOSED" at bounding box center [53, 600] width 29 height 11
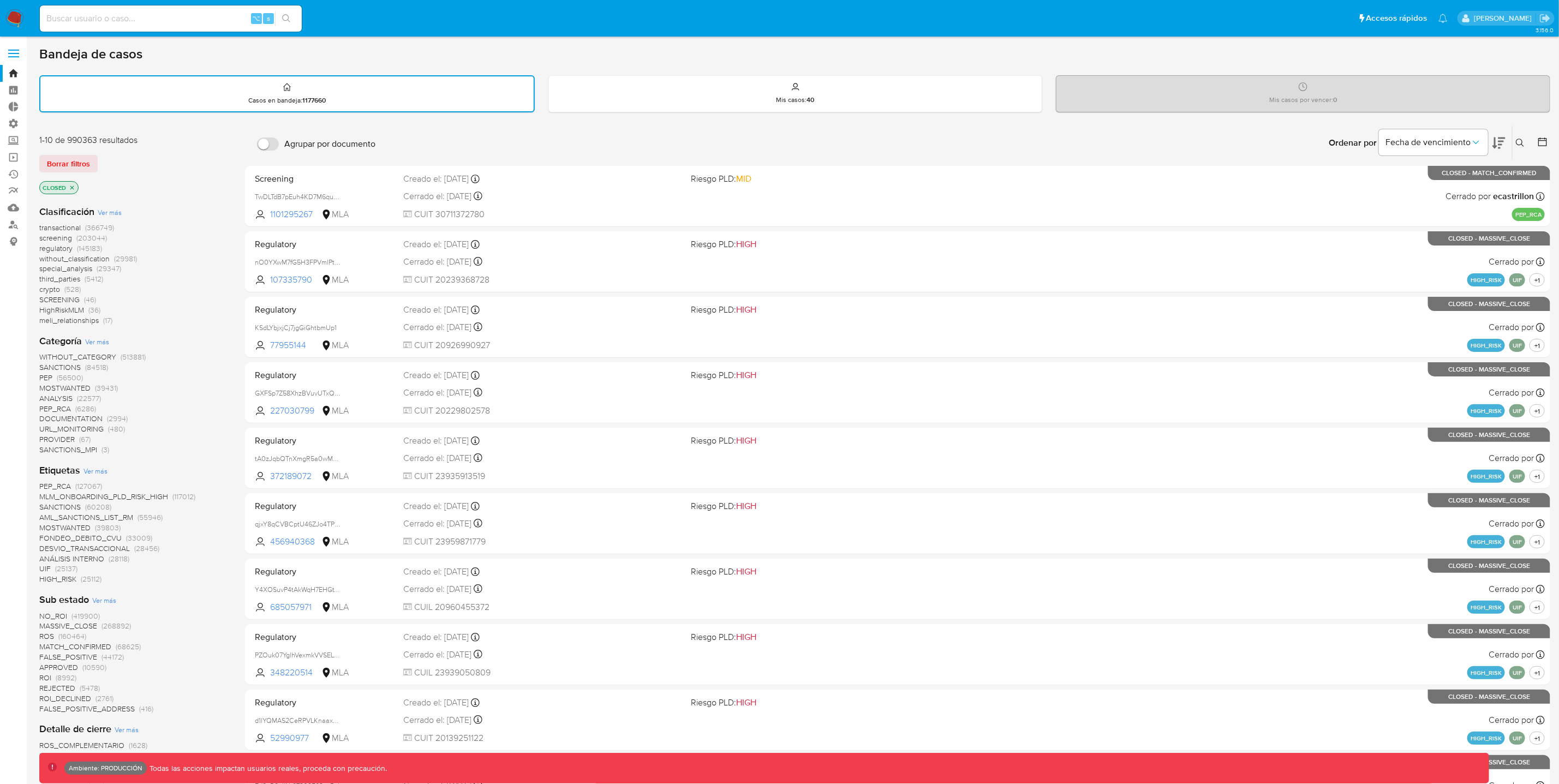
scroll to position [3, 0]
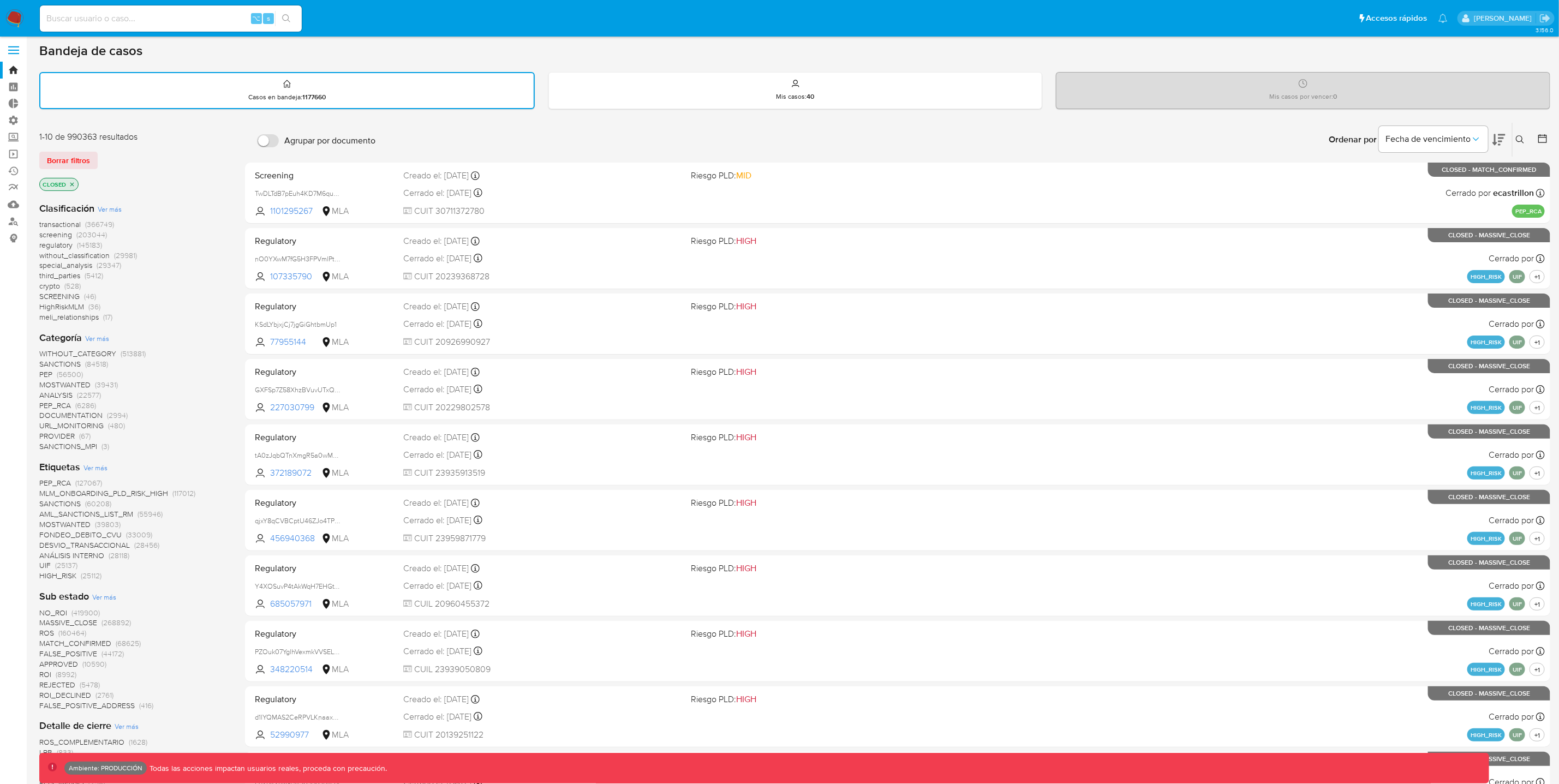
click at [65, 233] on span "screening" at bounding box center [55, 234] width 33 height 11
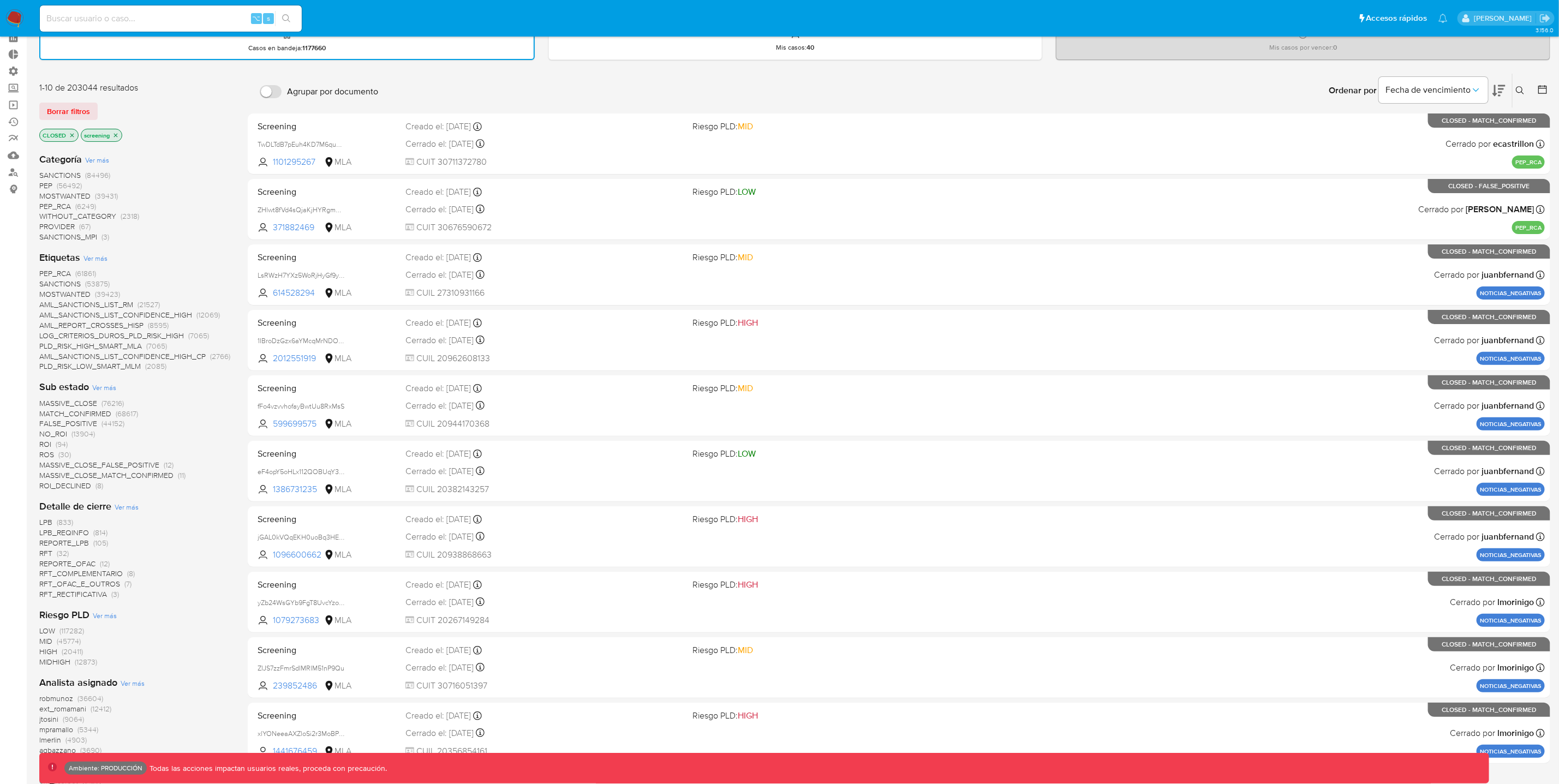
scroll to position [69, 0]
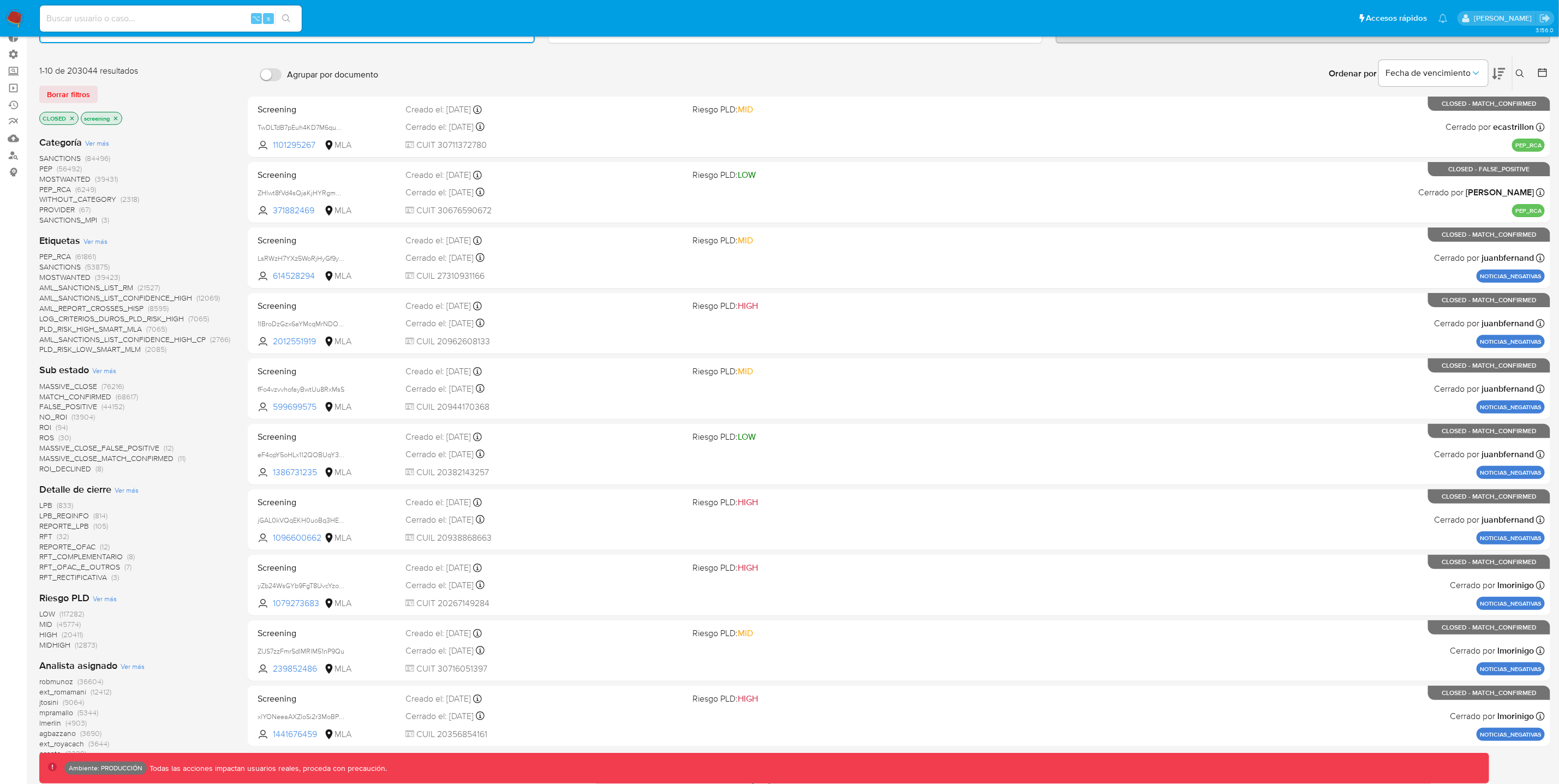
click at [122, 446] on span "MASSIVE_CLOSE_FALSE_POSITIVE" at bounding box center [99, 448] width 120 height 11
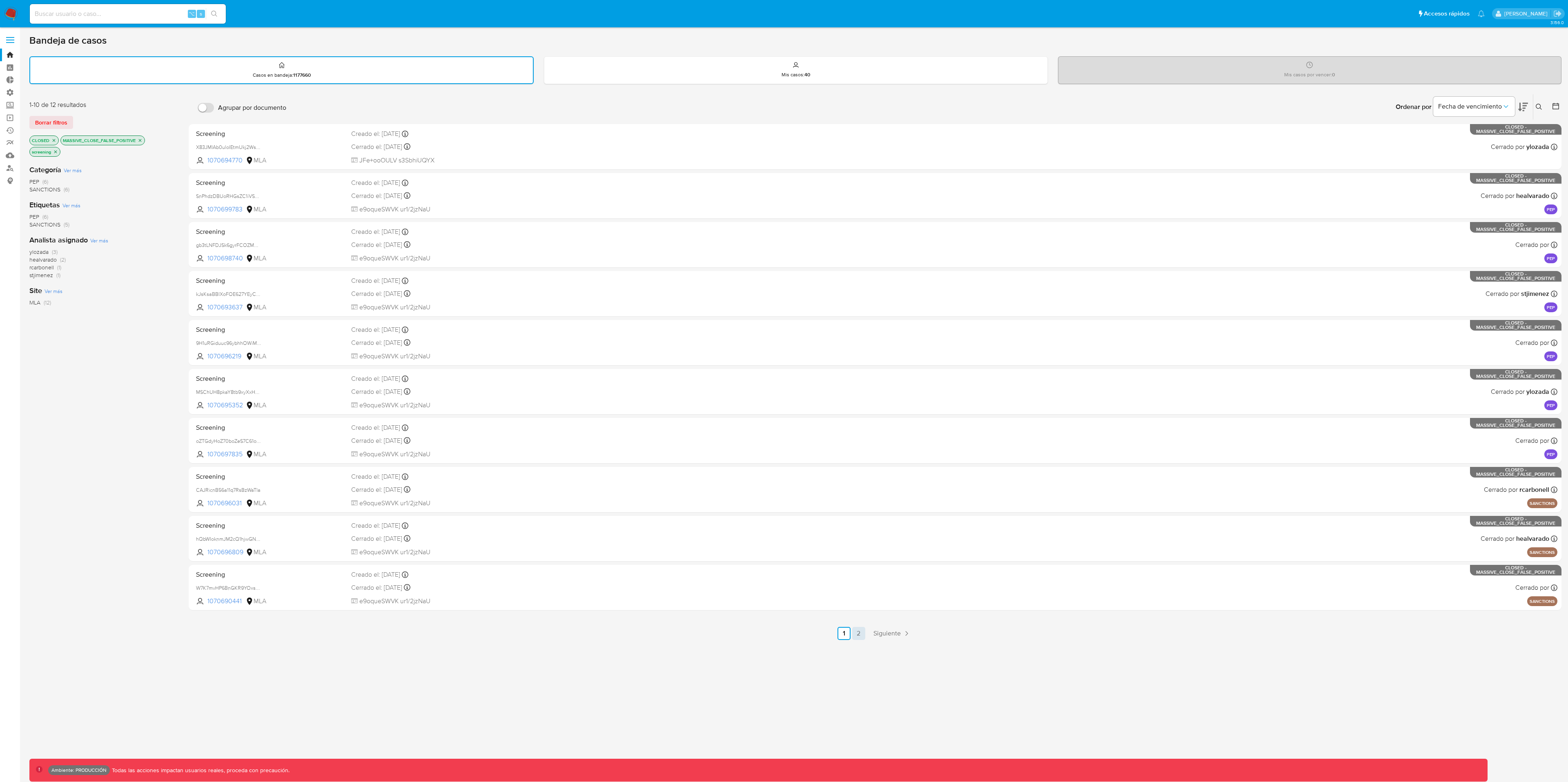
click at [859, 586] on link "2" at bounding box center [859, 634] width 13 height 13
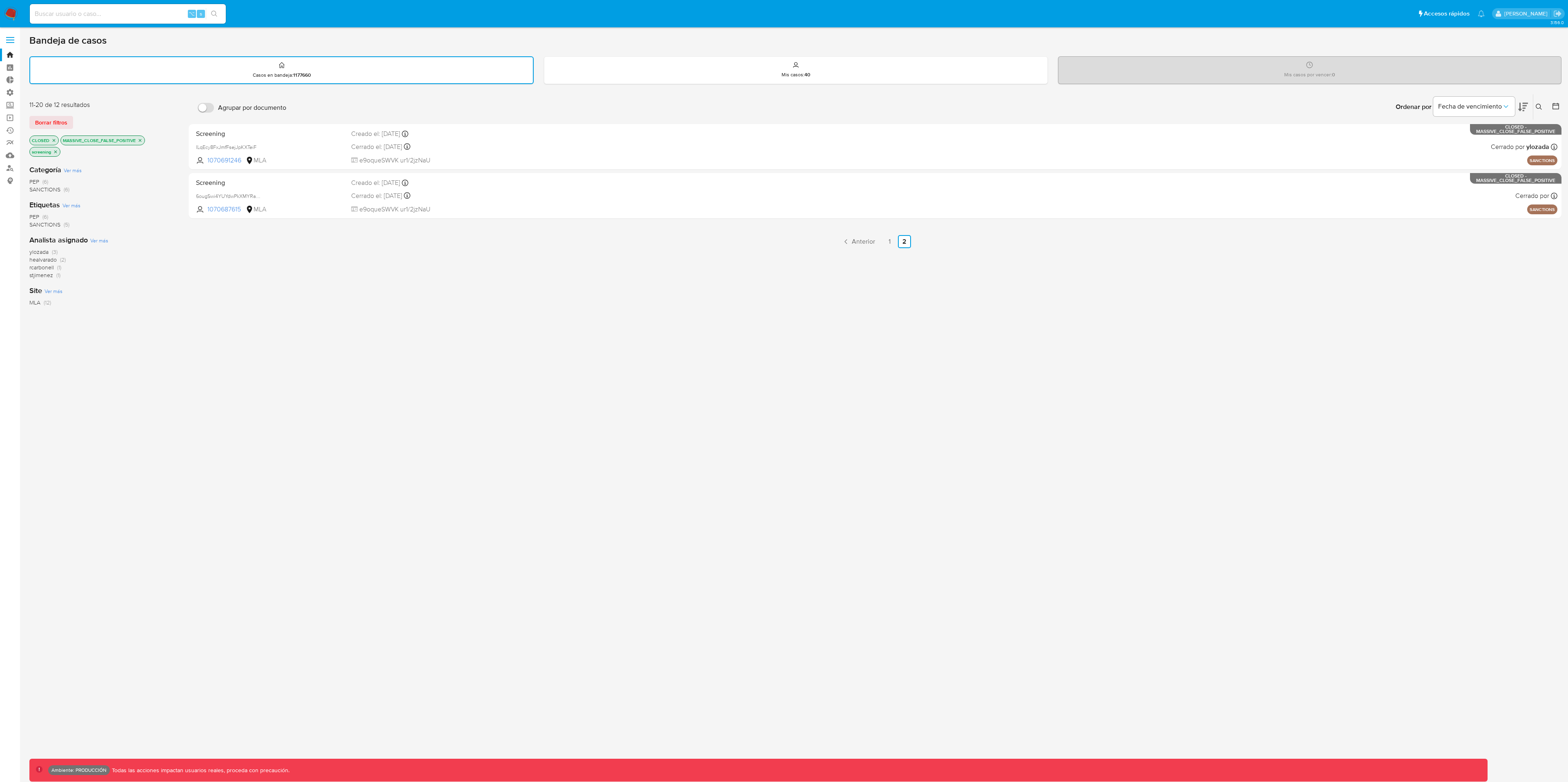
click at [142, 141] on icon "close-filter" at bounding box center [140, 141] width 5 height 5
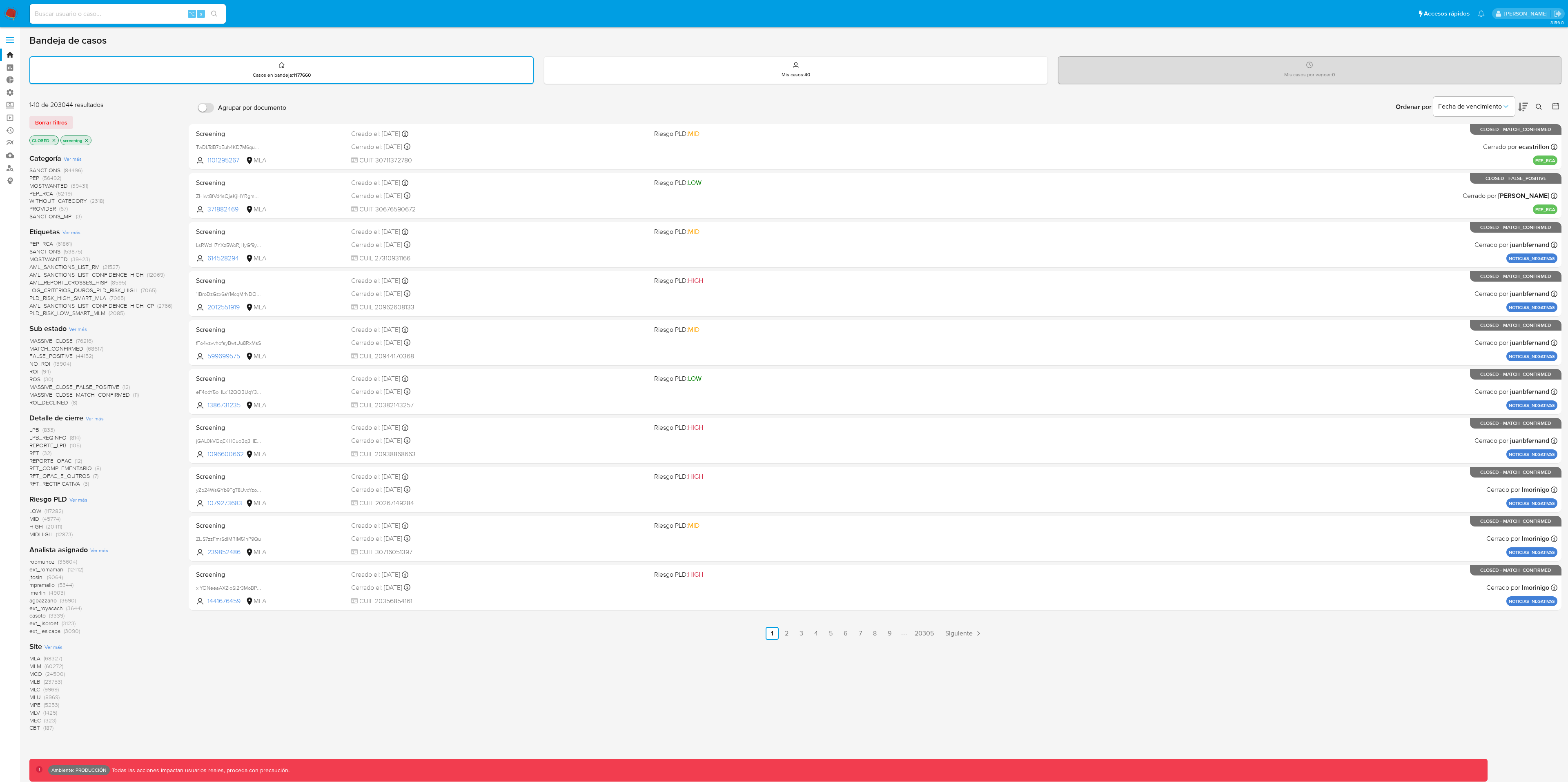
click at [96, 386] on span "MASSIVE_CLOSE_FALSE_POSITIVE" at bounding box center [74, 387] width 90 height 8
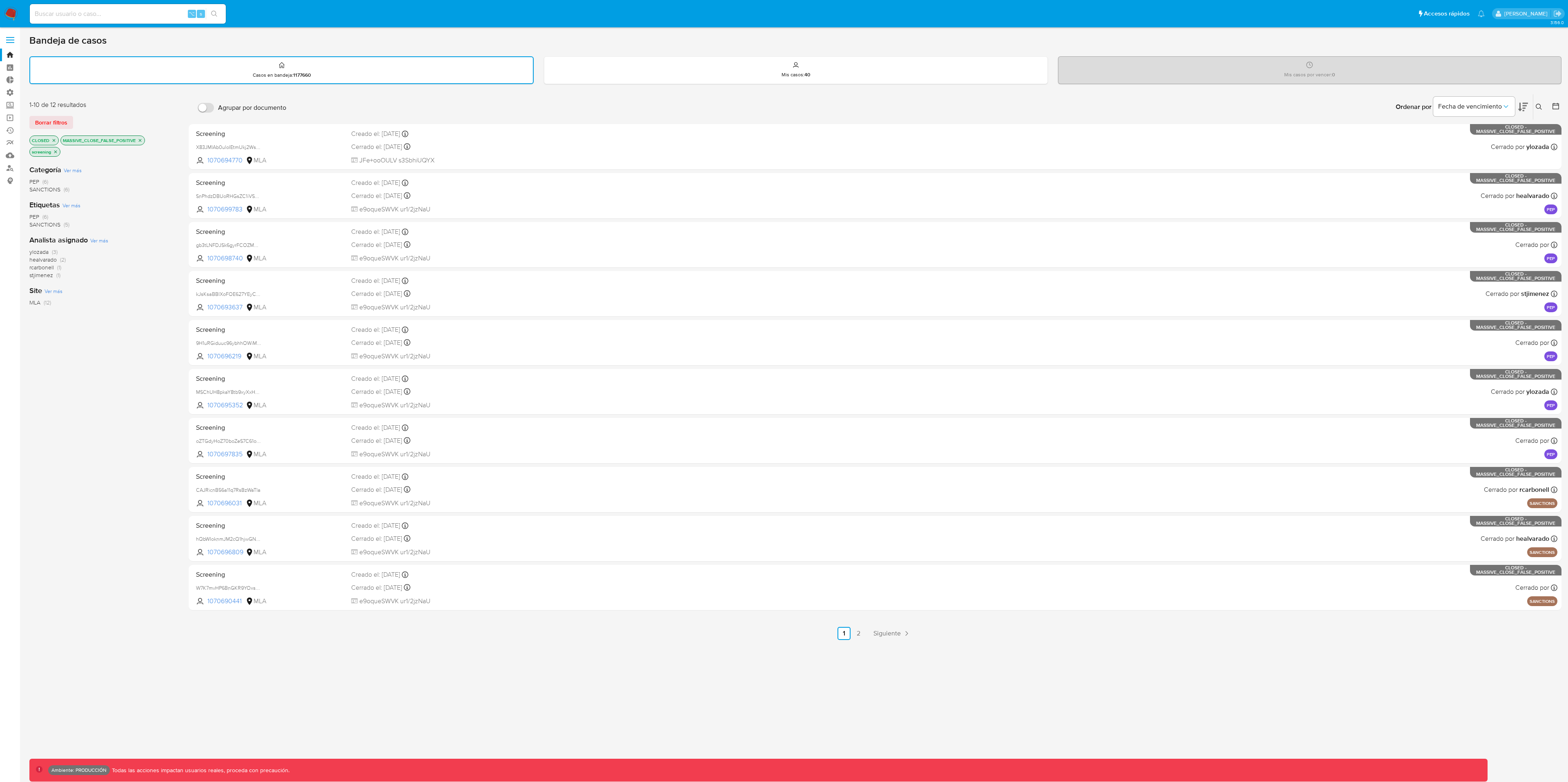
click at [142, 141] on icon "close-filter" at bounding box center [140, 141] width 5 height 5
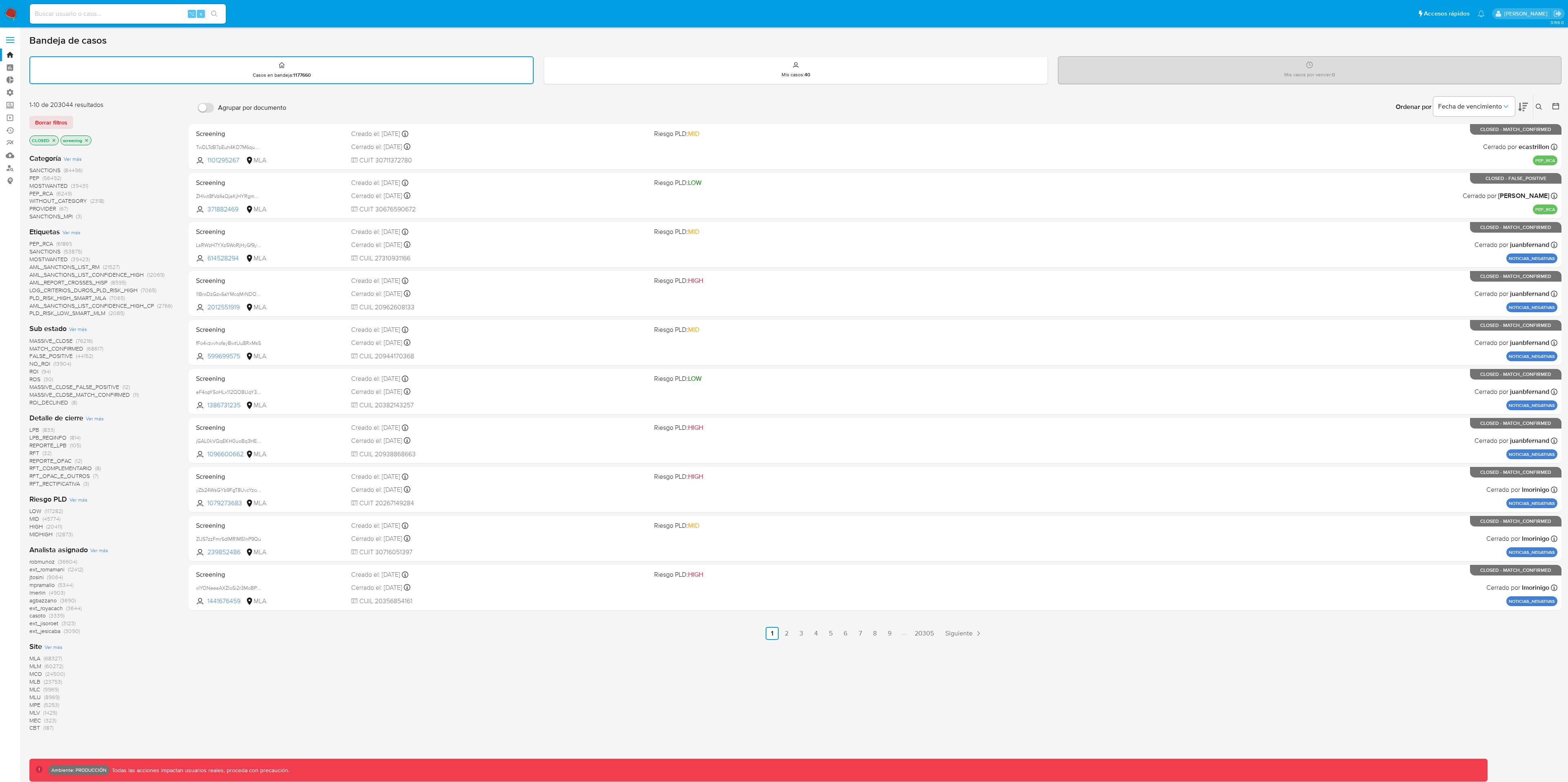
click at [72, 348] on span "MATCH_CONFIRMED" at bounding box center [56, 348] width 54 height 8
click at [147, 16] on input at bounding box center [128, 14] width 196 height 10
paste input "kABENV4WDIc1f8YyYbZUW2SM"
type input "kABENV4WDIc1f8YyYbZUW2SM"
click at [214, 10] on icon "search-icon" at bounding box center [213, 13] width 6 height 6
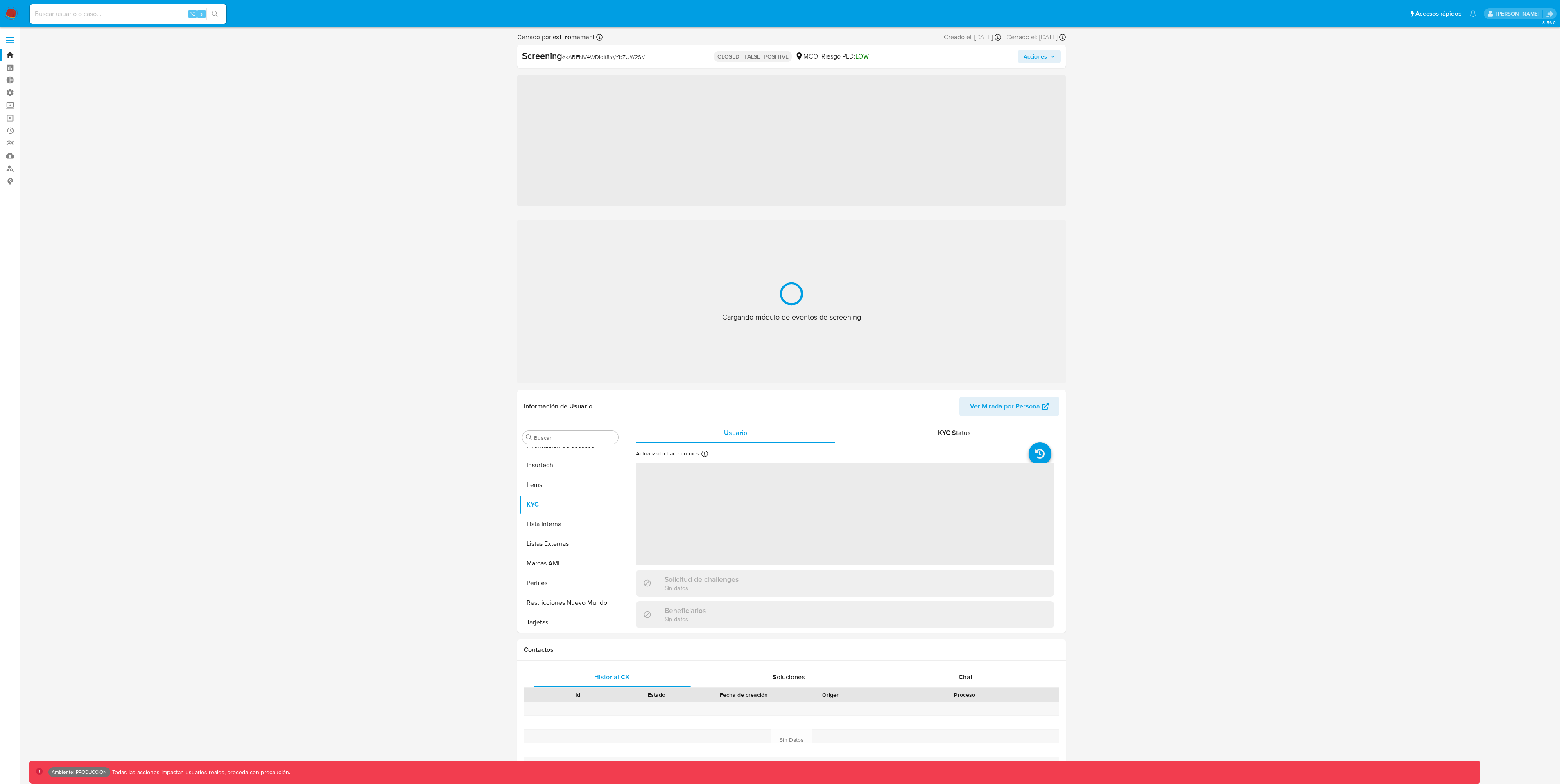
scroll to position [346, 0]
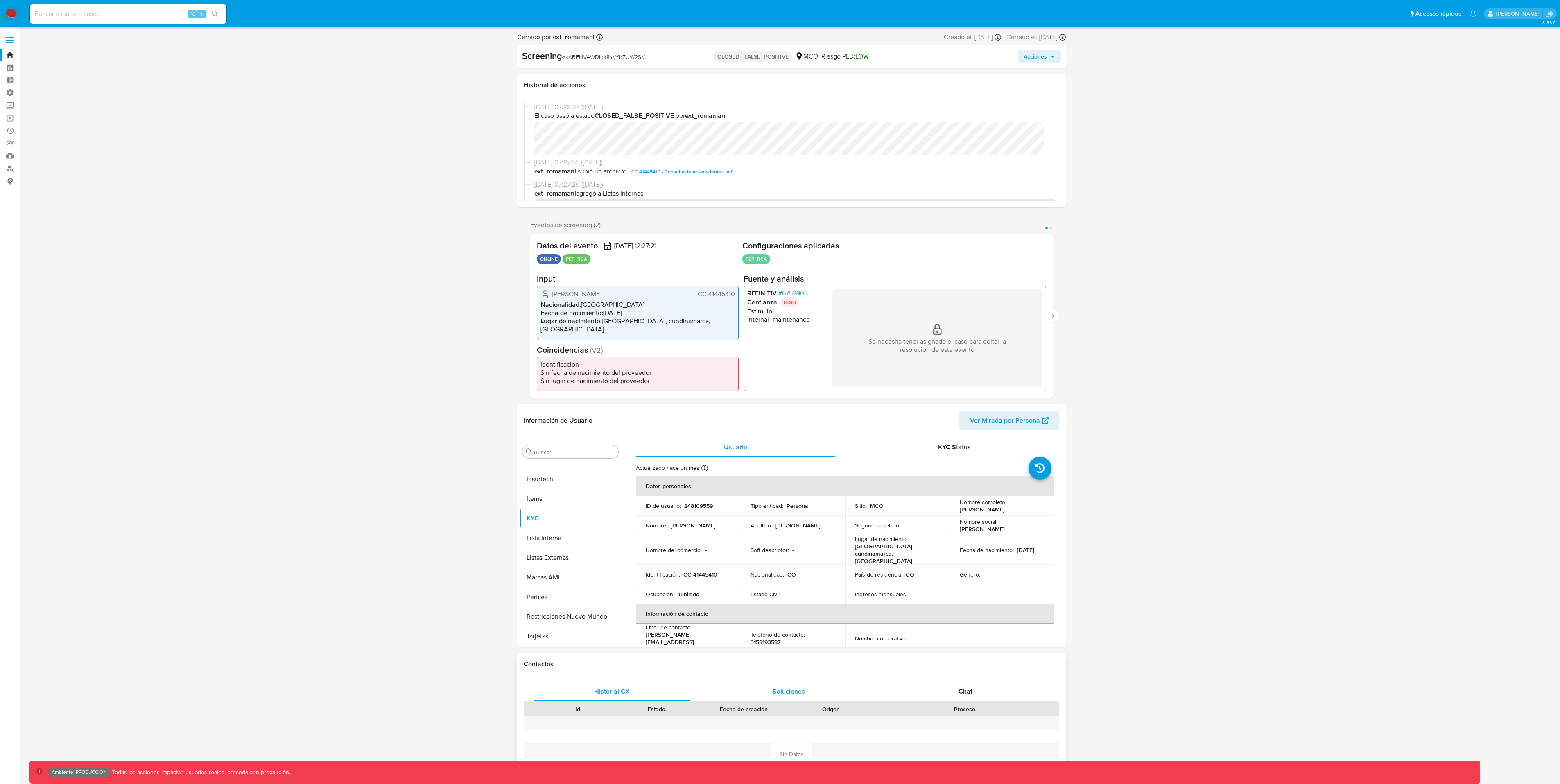
select select "10"
click at [1056, 319] on button "Siguiente" at bounding box center [1053, 316] width 13 height 13
click at [117, 13] on input at bounding box center [128, 14] width 196 height 10
paste input "zBrhuxRZBjWaZaJoQcPpQE1j"
type input "zBrhuxRZBjWaZaJoQcPpQE1j"
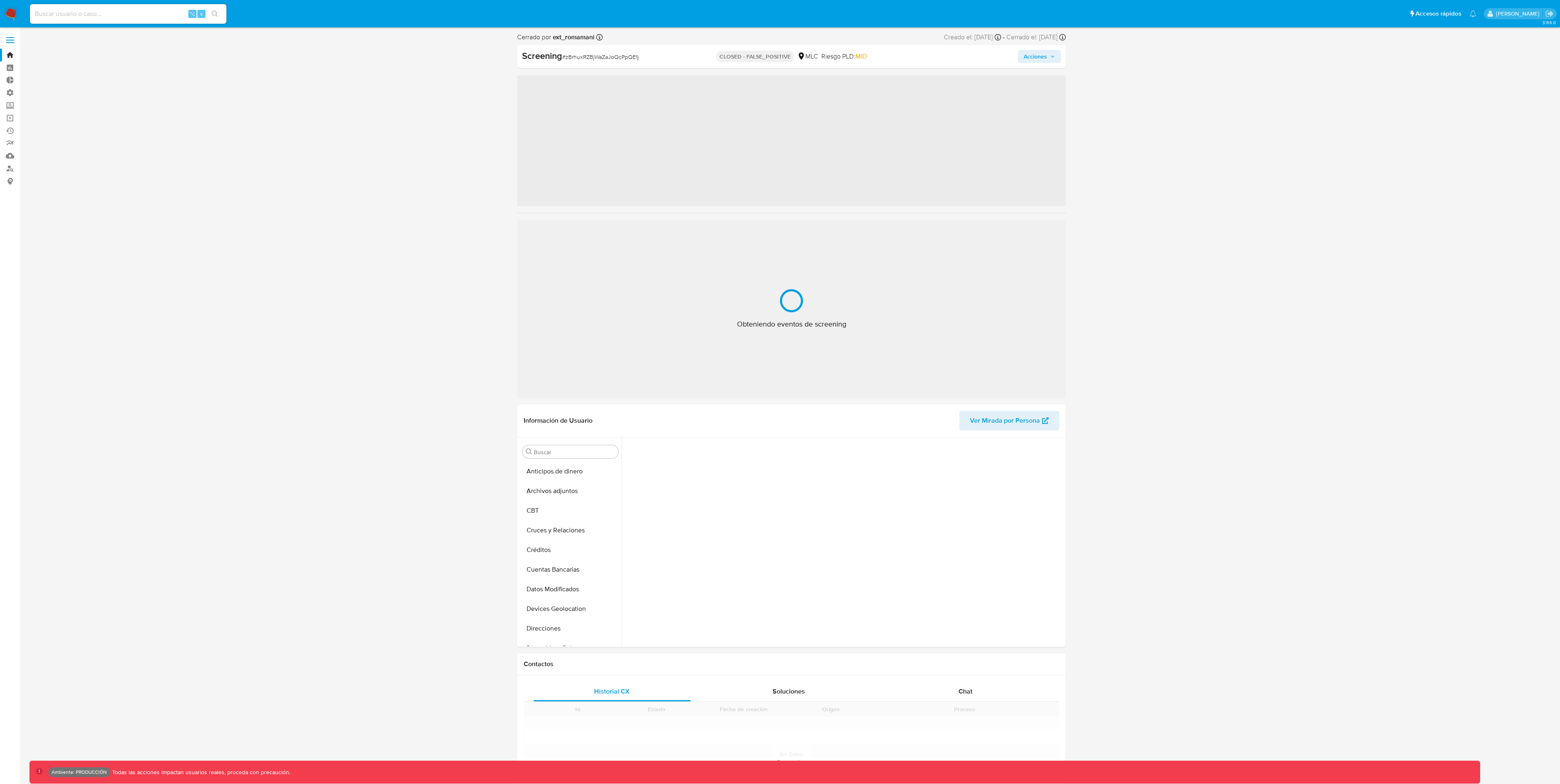
scroll to position [346, 0]
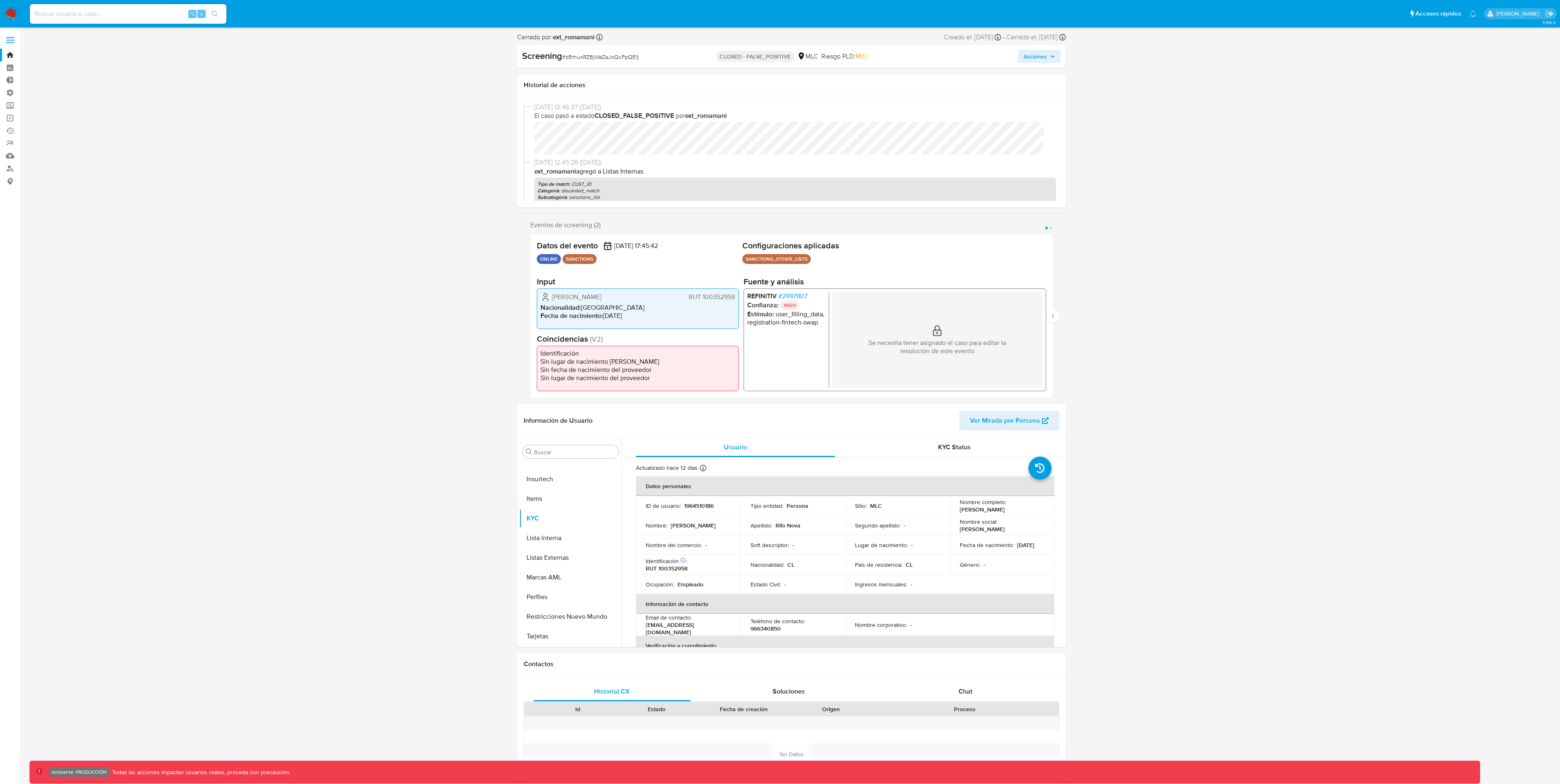
select select "10"
click at [1056, 317] on button "Siguiente" at bounding box center [1053, 316] width 13 height 13
click at [527, 317] on icon "Anterior" at bounding box center [530, 316] width 7 height 7
click at [1055, 318] on icon "Siguiente" at bounding box center [1053, 316] width 7 height 7
click at [532, 315] on icon "Anterior" at bounding box center [530, 316] width 7 height 7
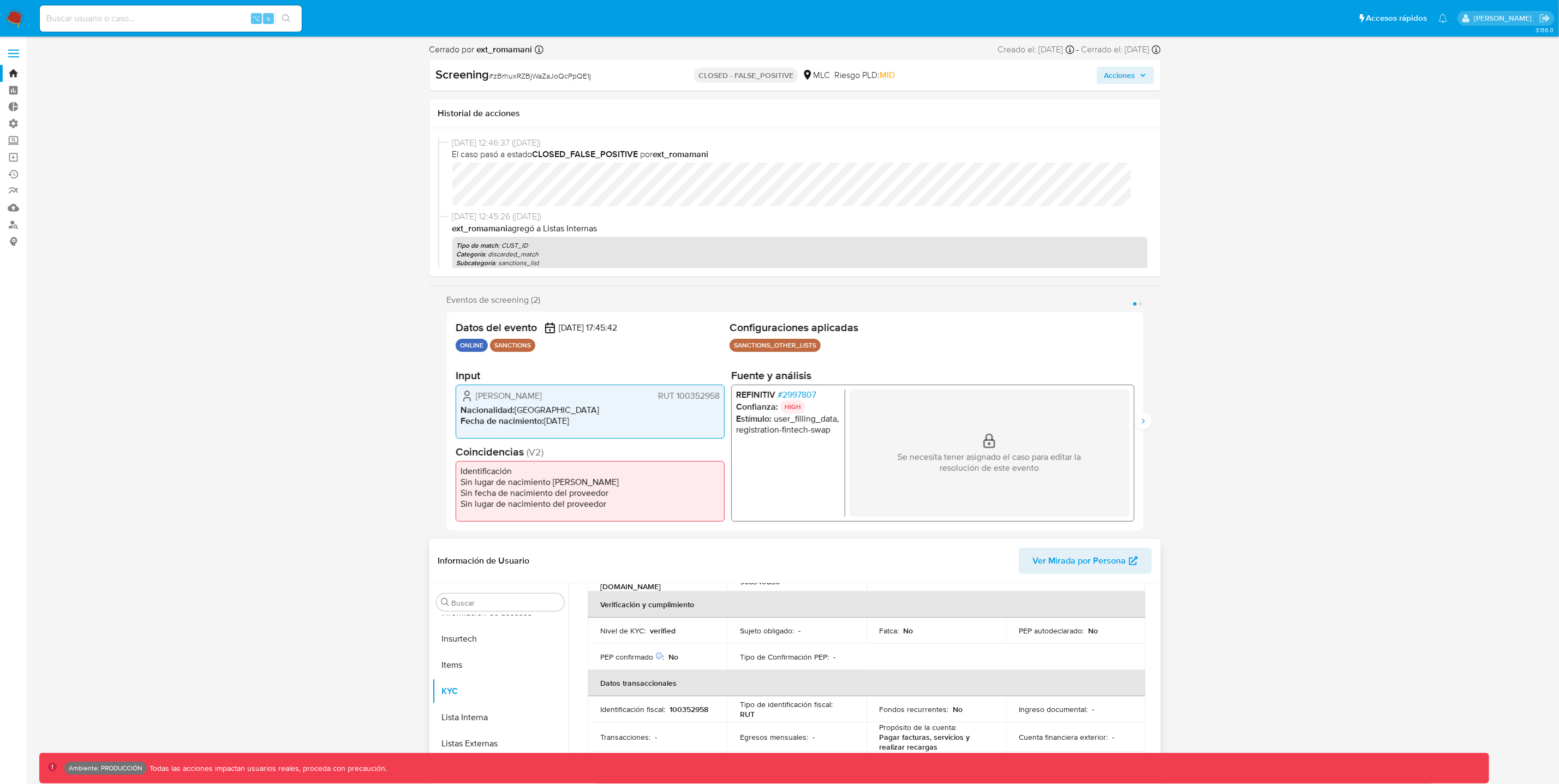
scroll to position [256, 0]
click at [1147, 424] on button "Siguiente" at bounding box center [1143, 421] width 17 height 17
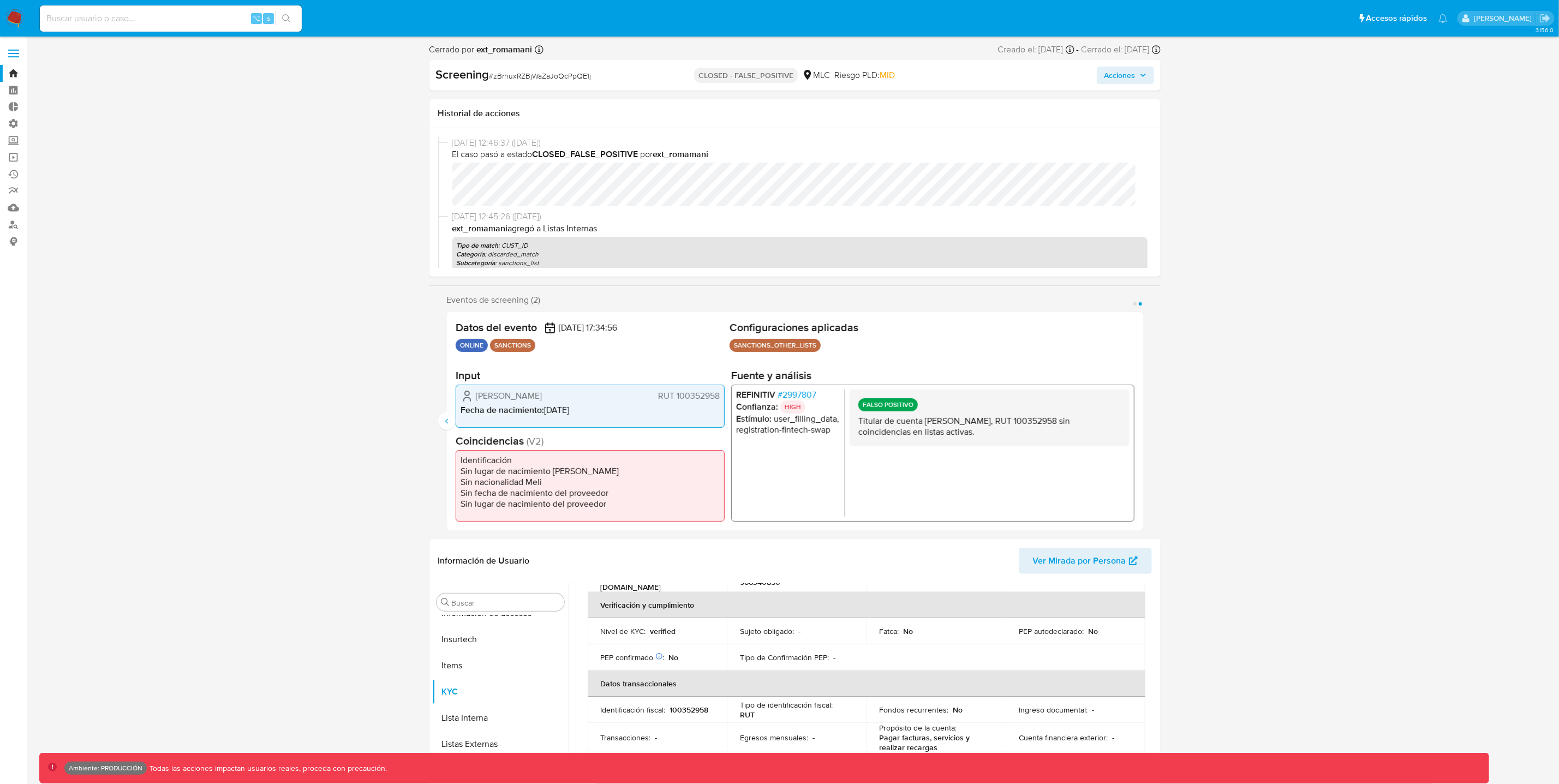
click at [107, 34] on nav "Pausado Ver notificaciones ⌥ s Accesos rápidos Presiona las siguientes teclas p…" at bounding box center [779, 18] width 1559 height 36
click at [110, 20] on input at bounding box center [171, 18] width 262 height 14
paste input "A0mdl2sSJuZtXP75wAhJ8Q7C"
type input "A0mdl2sSJuZtXP75wAhJ8Q7C"
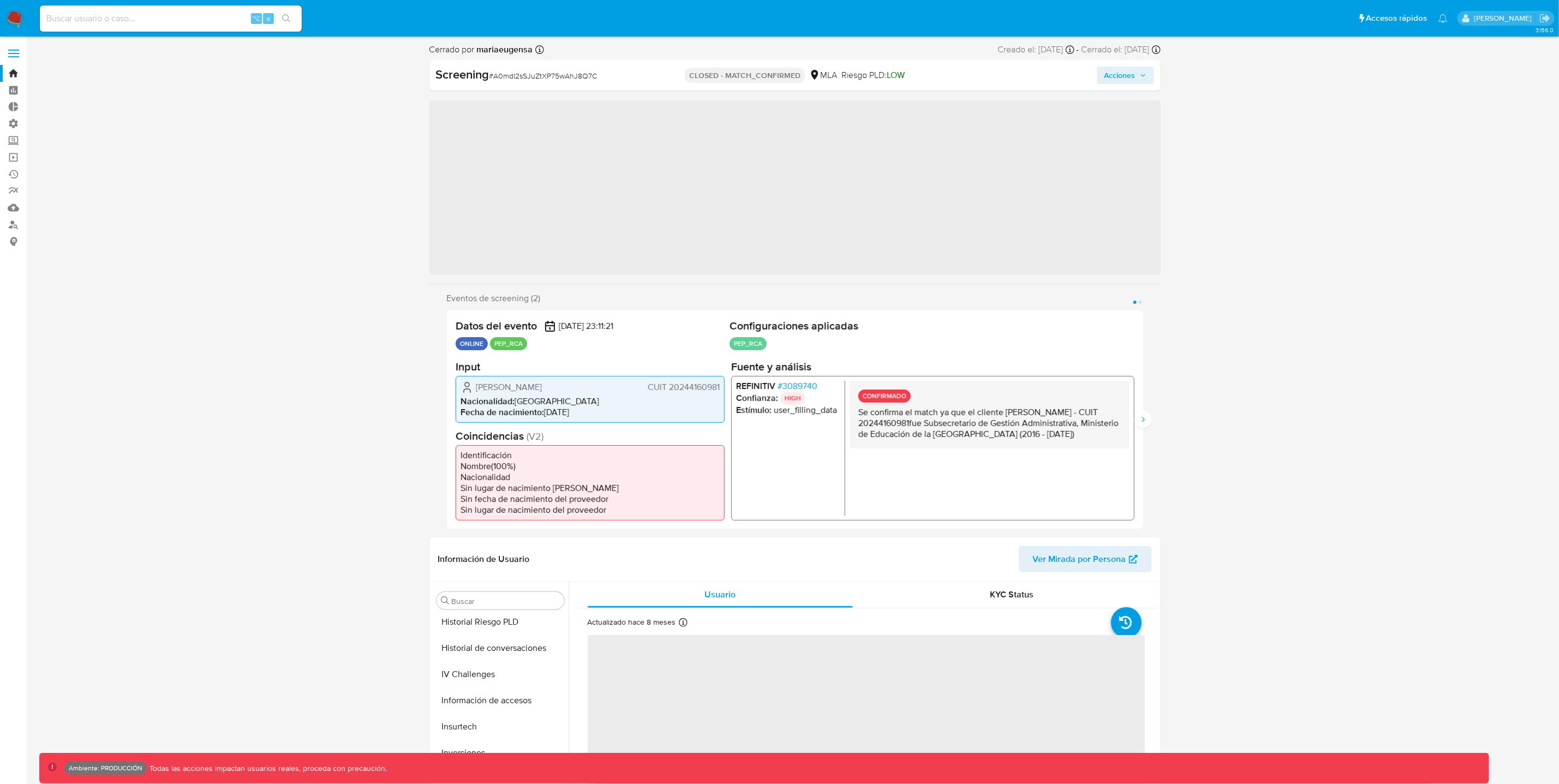
scroll to position [513, 0]
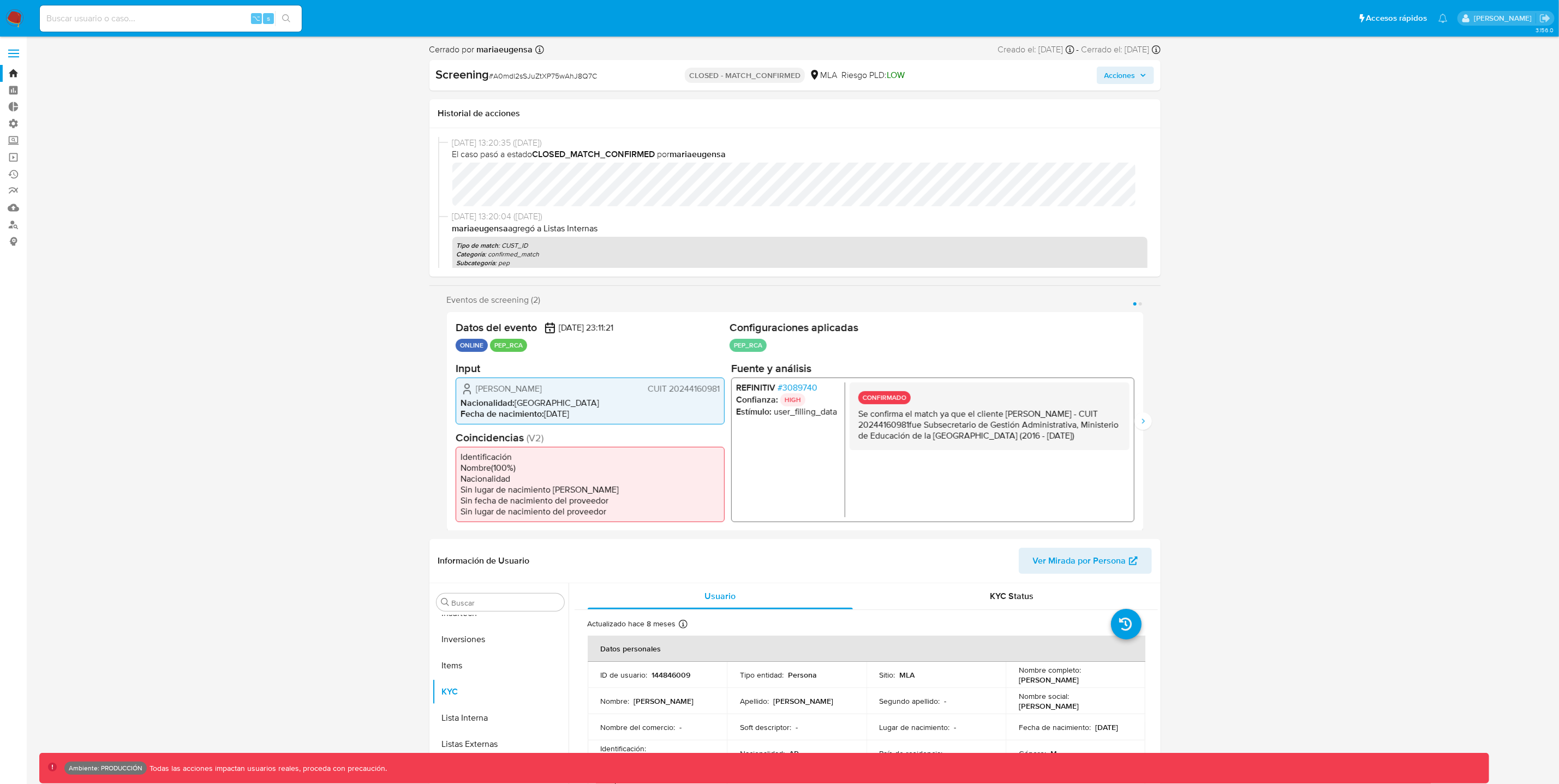
select select "10"
click at [1142, 420] on icon "Siguiente" at bounding box center [1143, 421] width 9 height 9
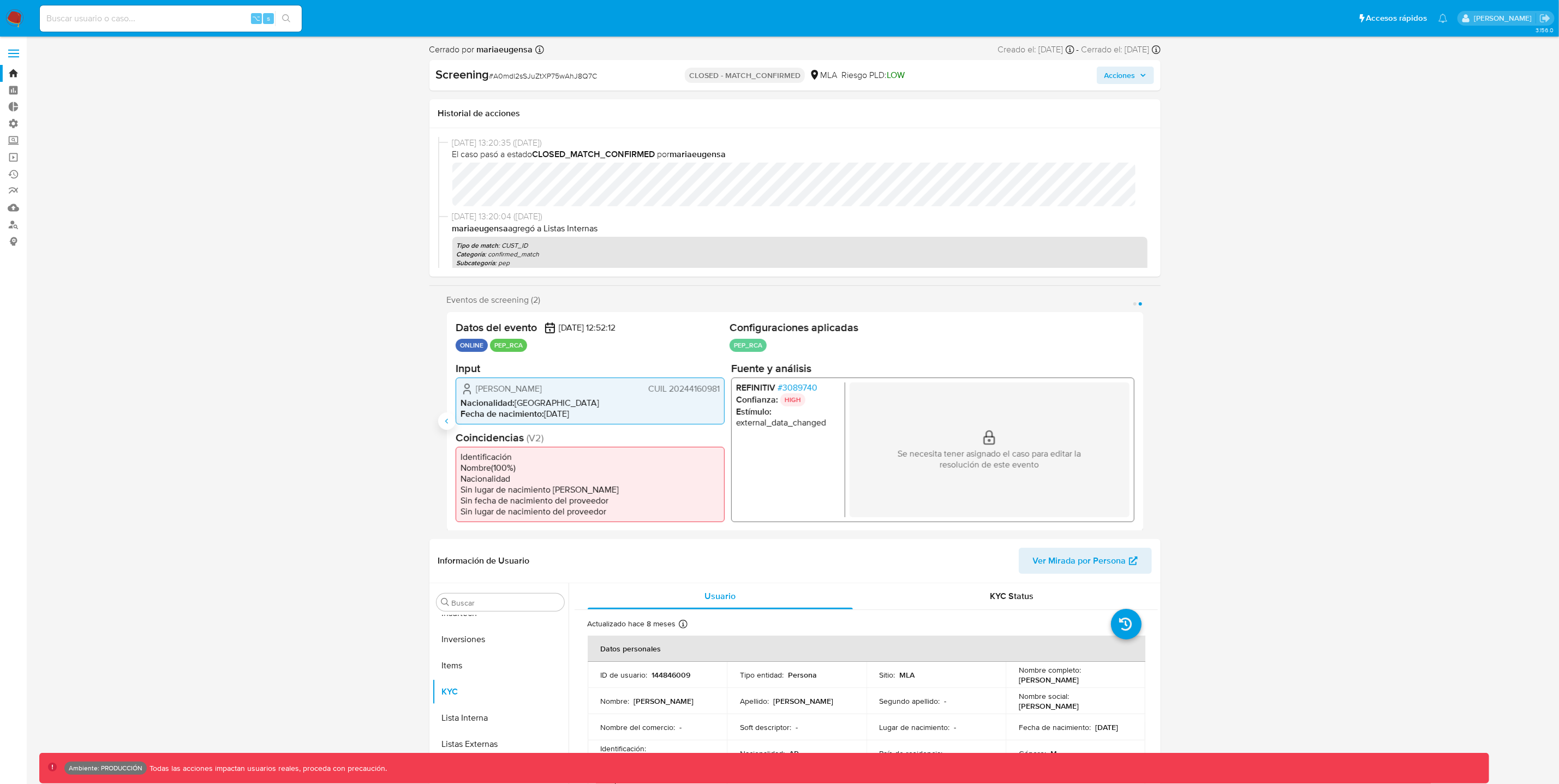
click at [446, 423] on icon "Anterior" at bounding box center [445, 421] width 3 height 5
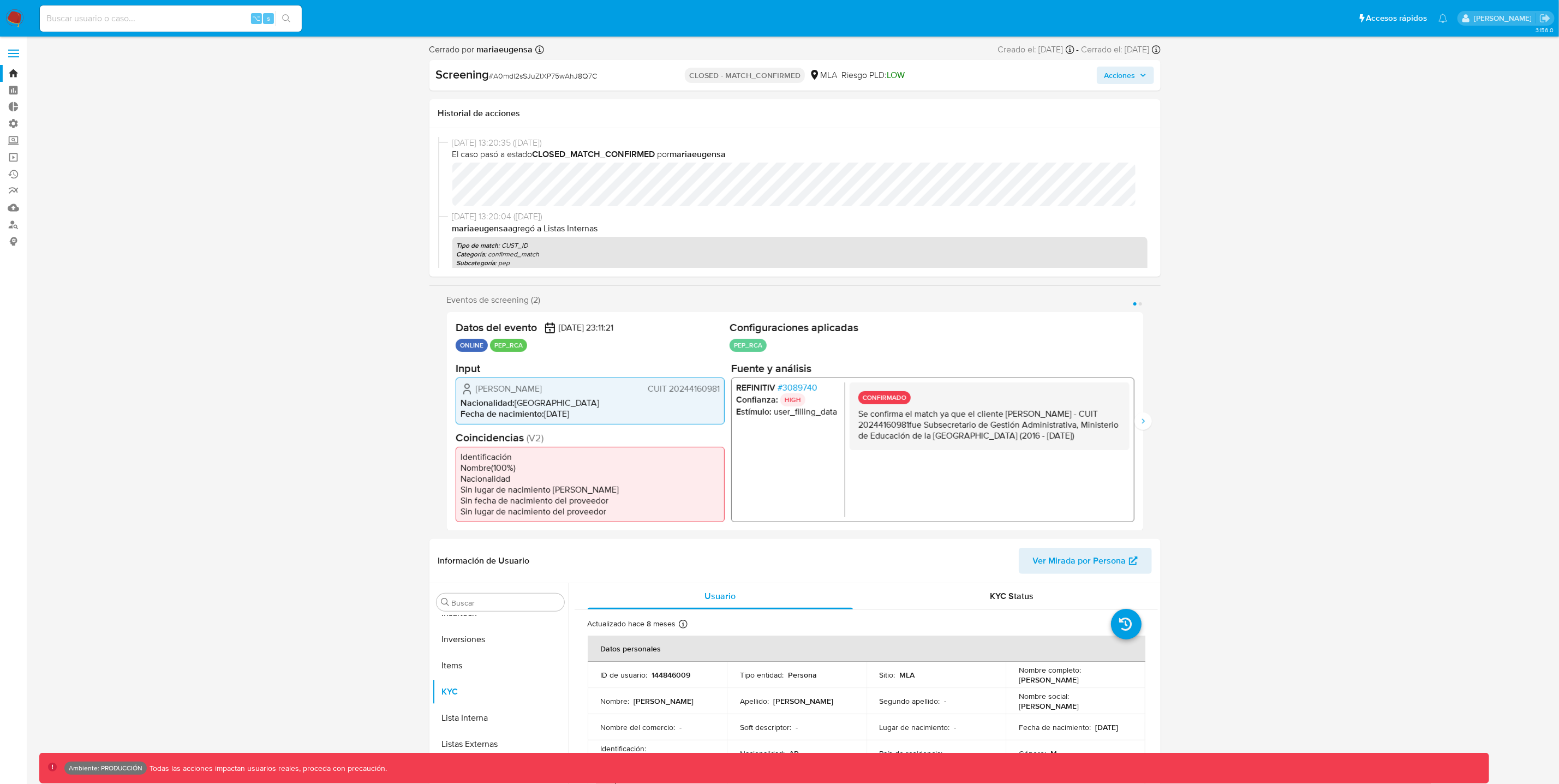
click at [1146, 74] on icon "button" at bounding box center [1143, 75] width 7 height 7
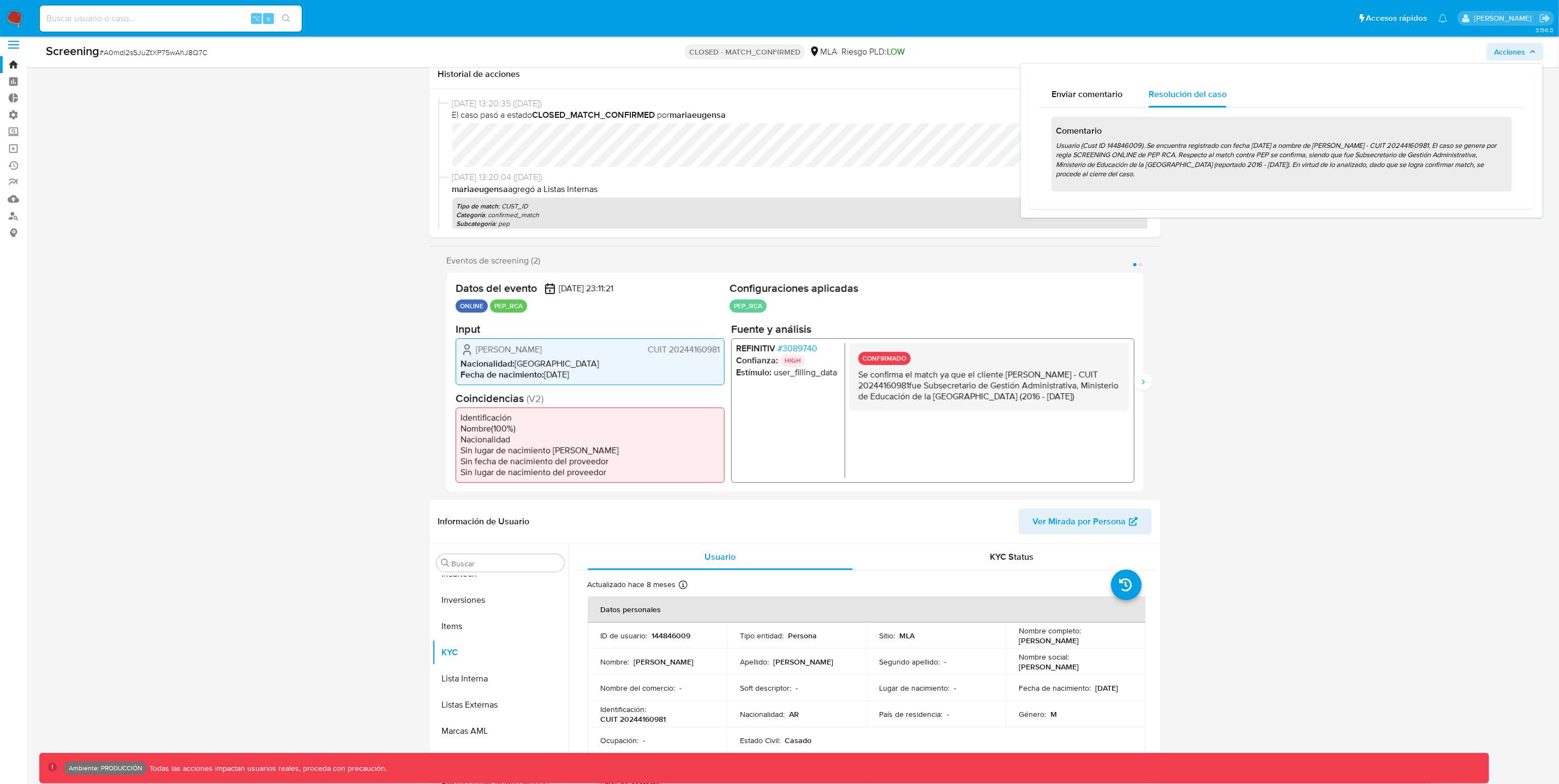
scroll to position [0, 0]
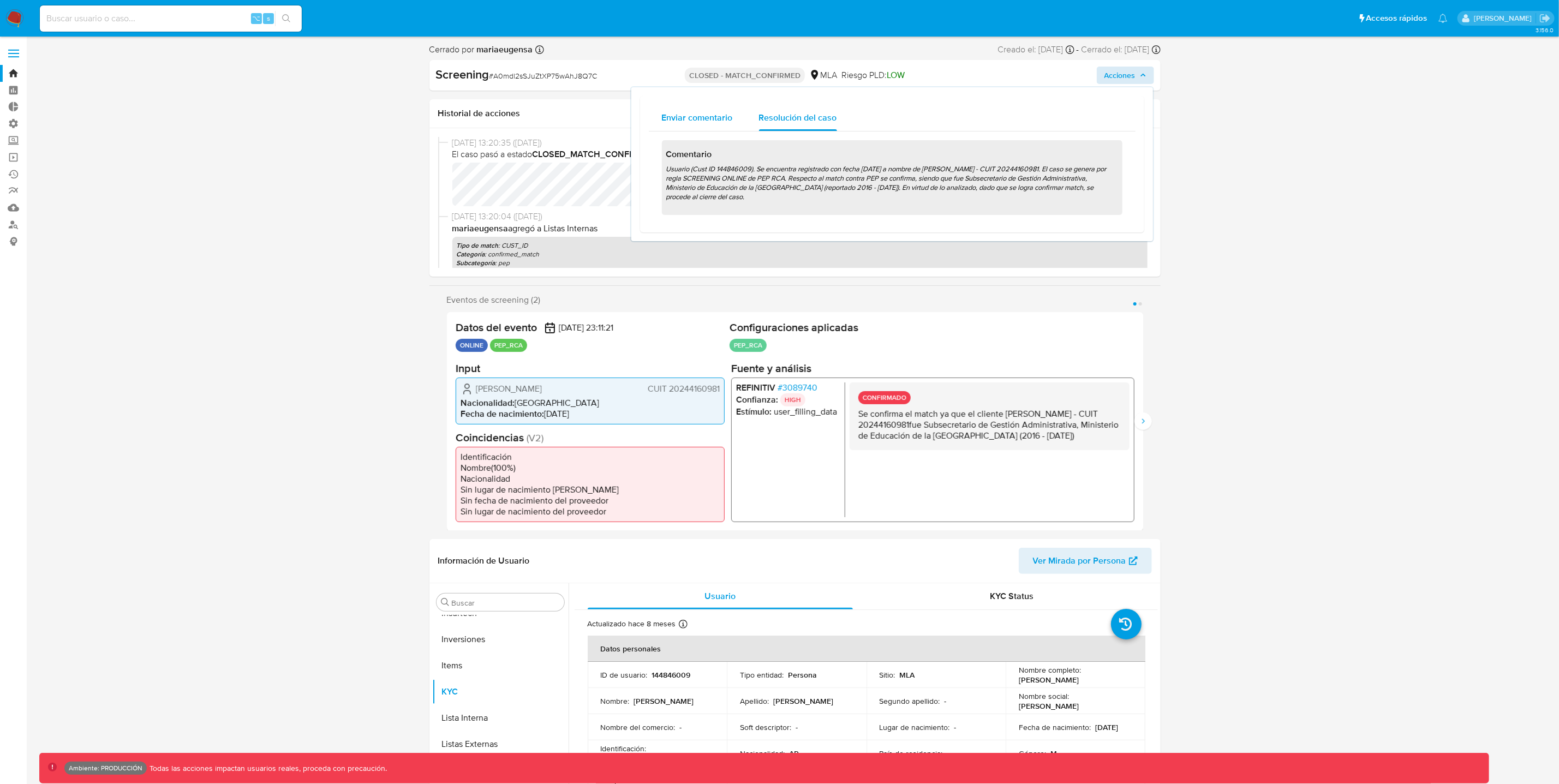
click at [692, 115] on span "Enviar comentario" at bounding box center [698, 117] width 71 height 12
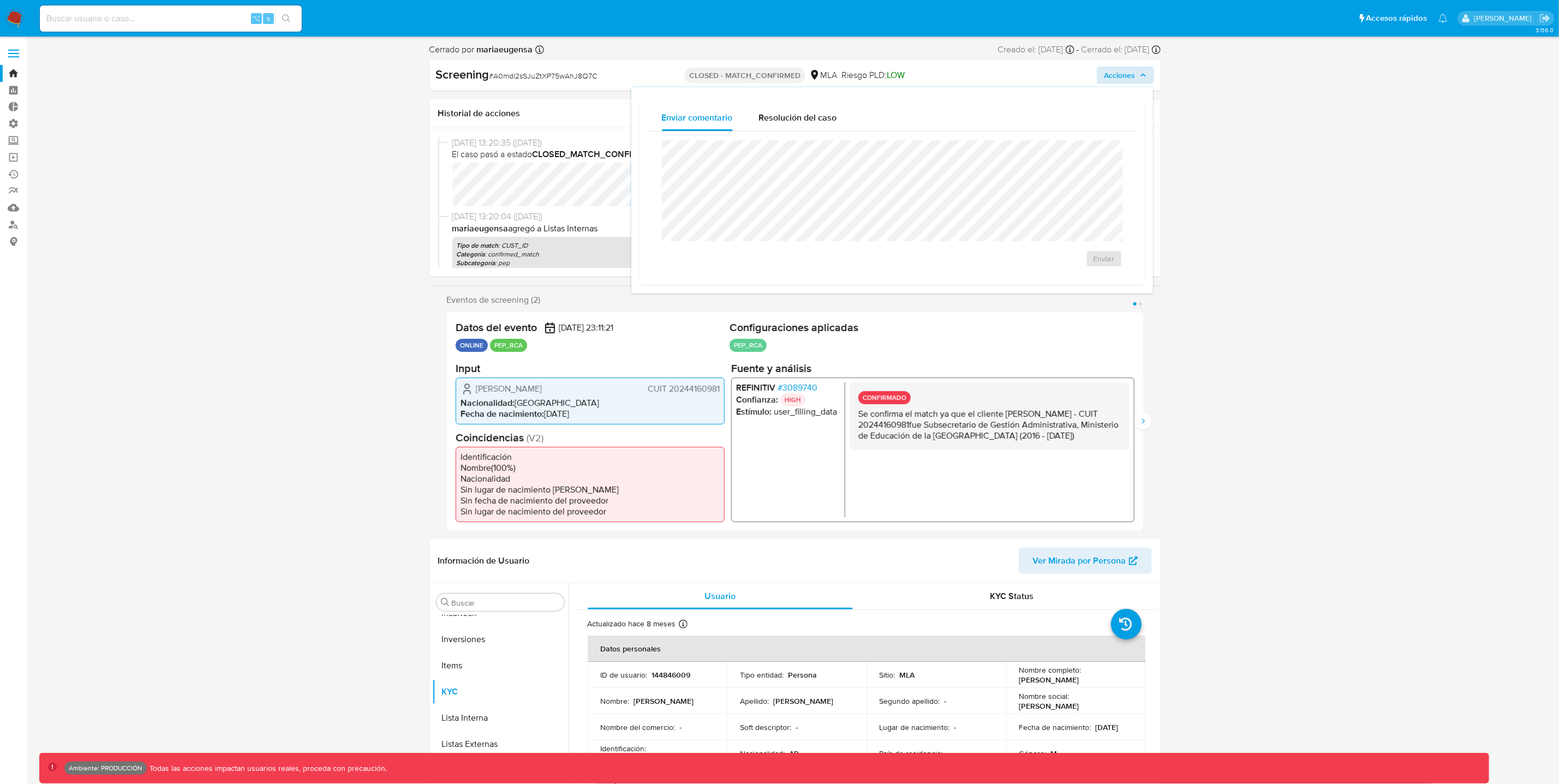
click at [613, 298] on div "Eventos de screening (2) Página 1 Página 2" at bounding box center [795, 300] width 696 height 11
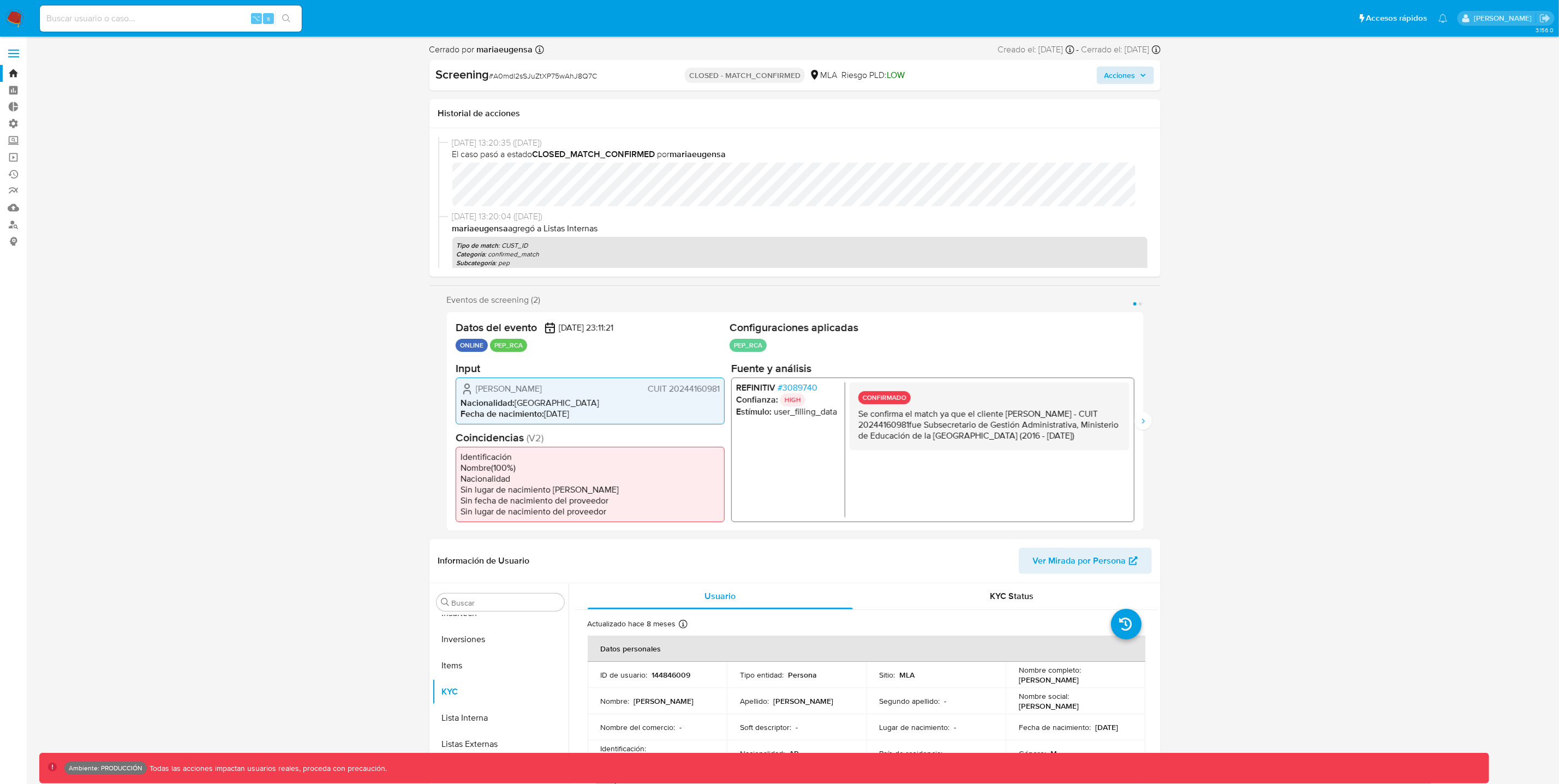
click at [153, 5] on div "⌥ s" at bounding box center [171, 18] width 262 height 26
click at [152, 18] on input at bounding box center [171, 18] width 262 height 14
paste input "JDynVg0qViVJdAkZh1JOADDB"
type input "JDynVg0qViVJdAkZh1JOADDB"
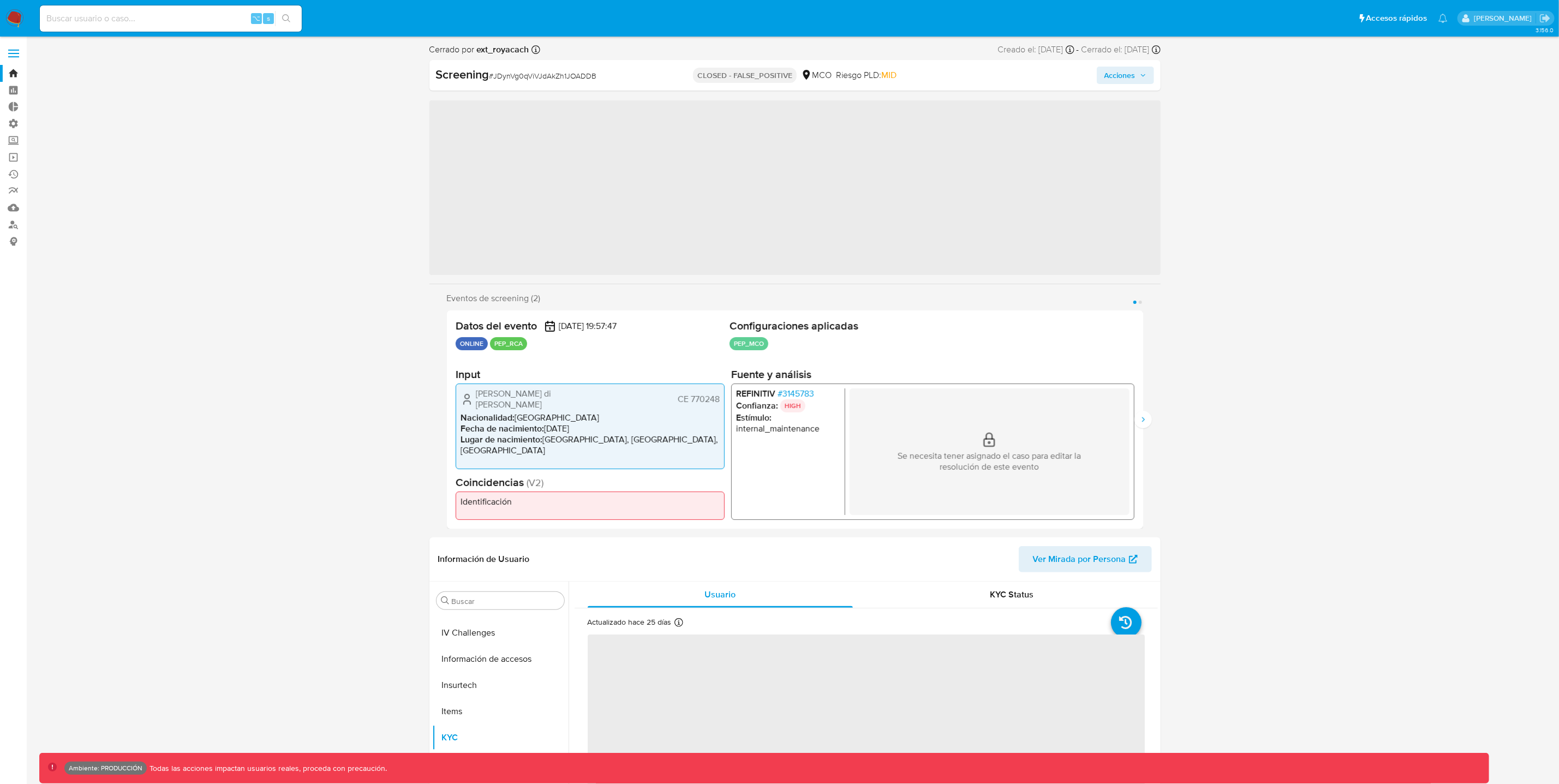
scroll to position [460, 0]
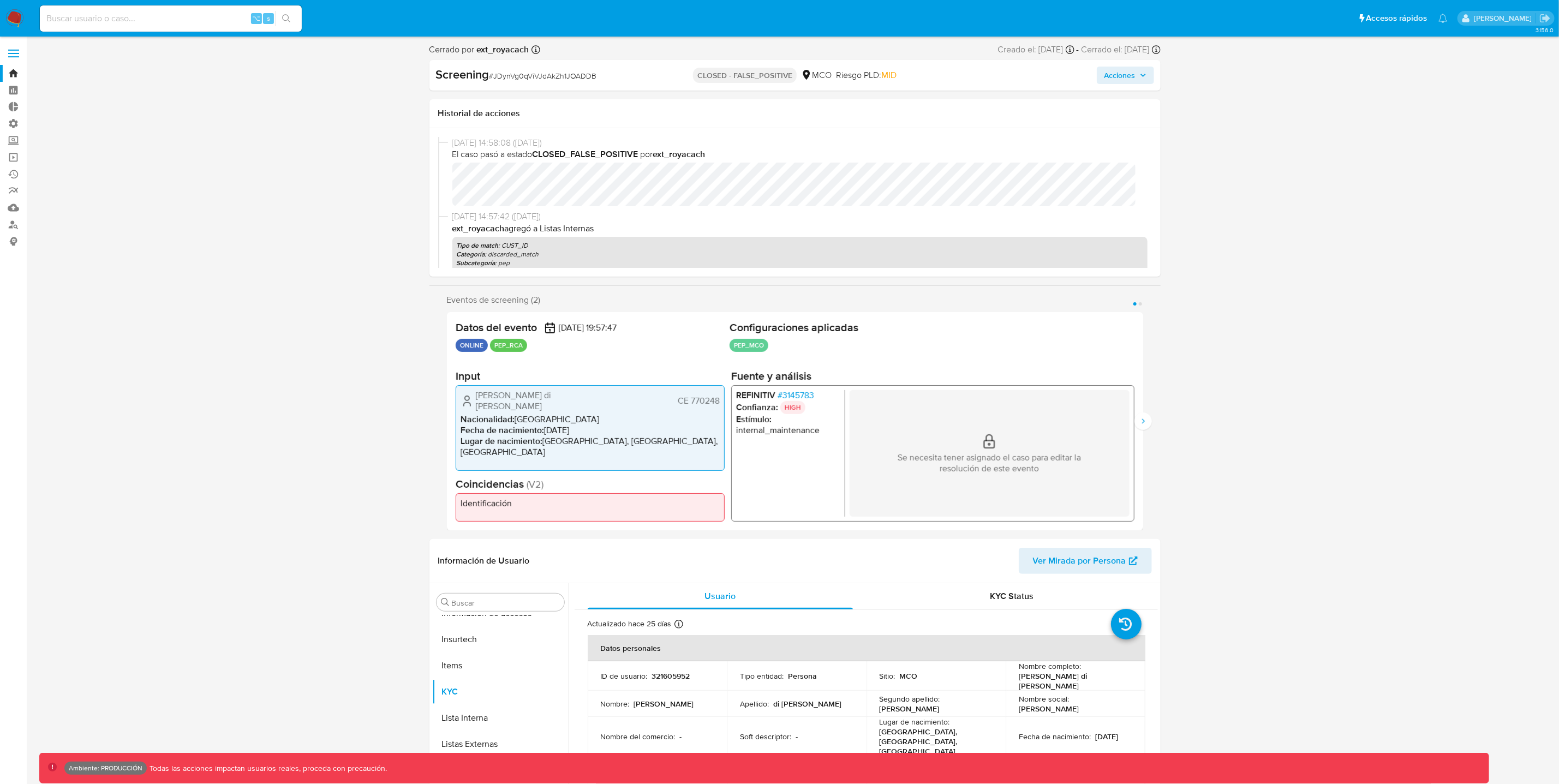
select select "10"
click at [1142, 423] on icon "Siguiente" at bounding box center [1143, 421] width 9 height 9
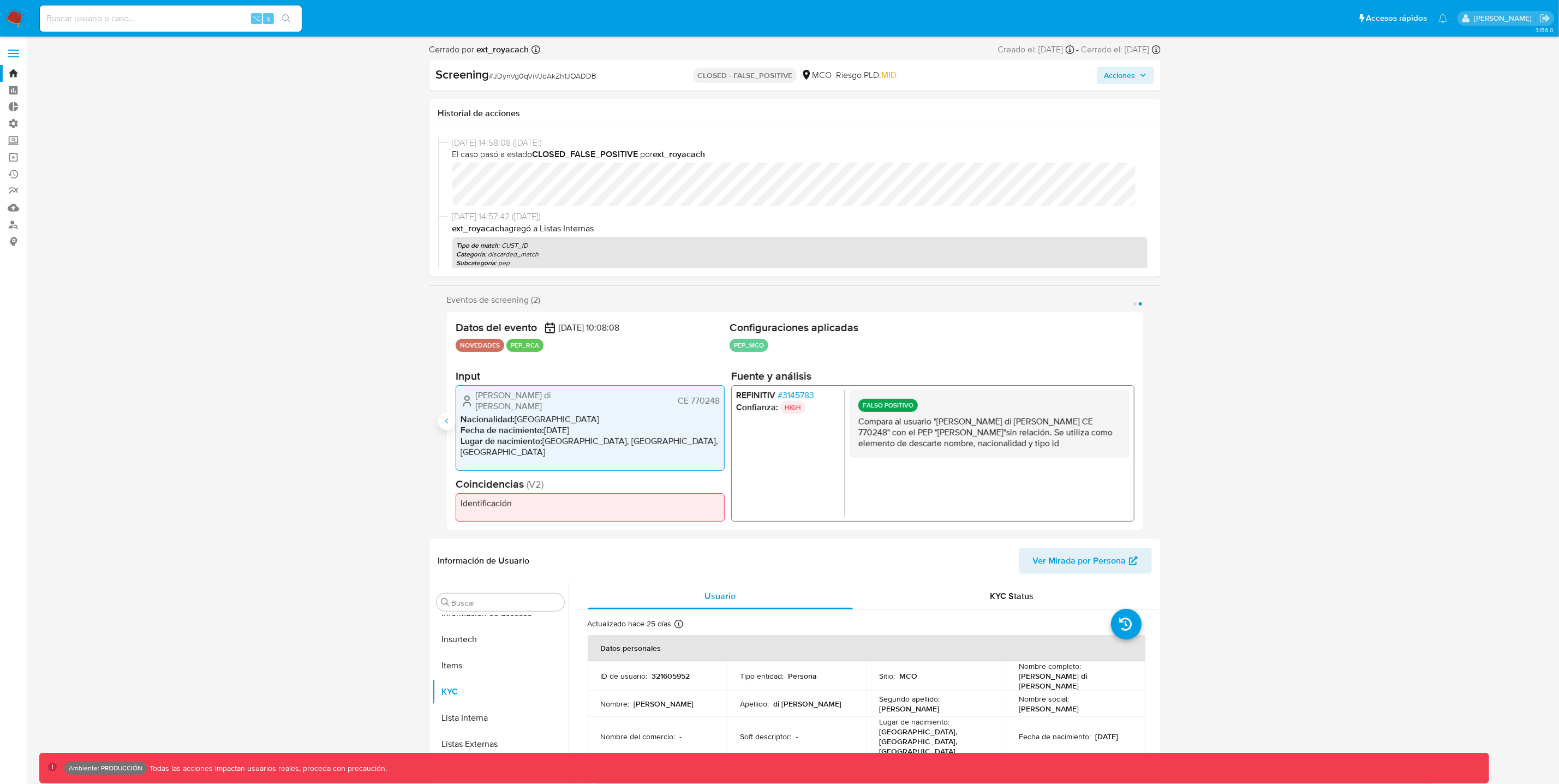
click at [443, 421] on icon "Anterior" at bounding box center [447, 421] width 9 height 9
